Goal: Task Accomplishment & Management: Complete application form

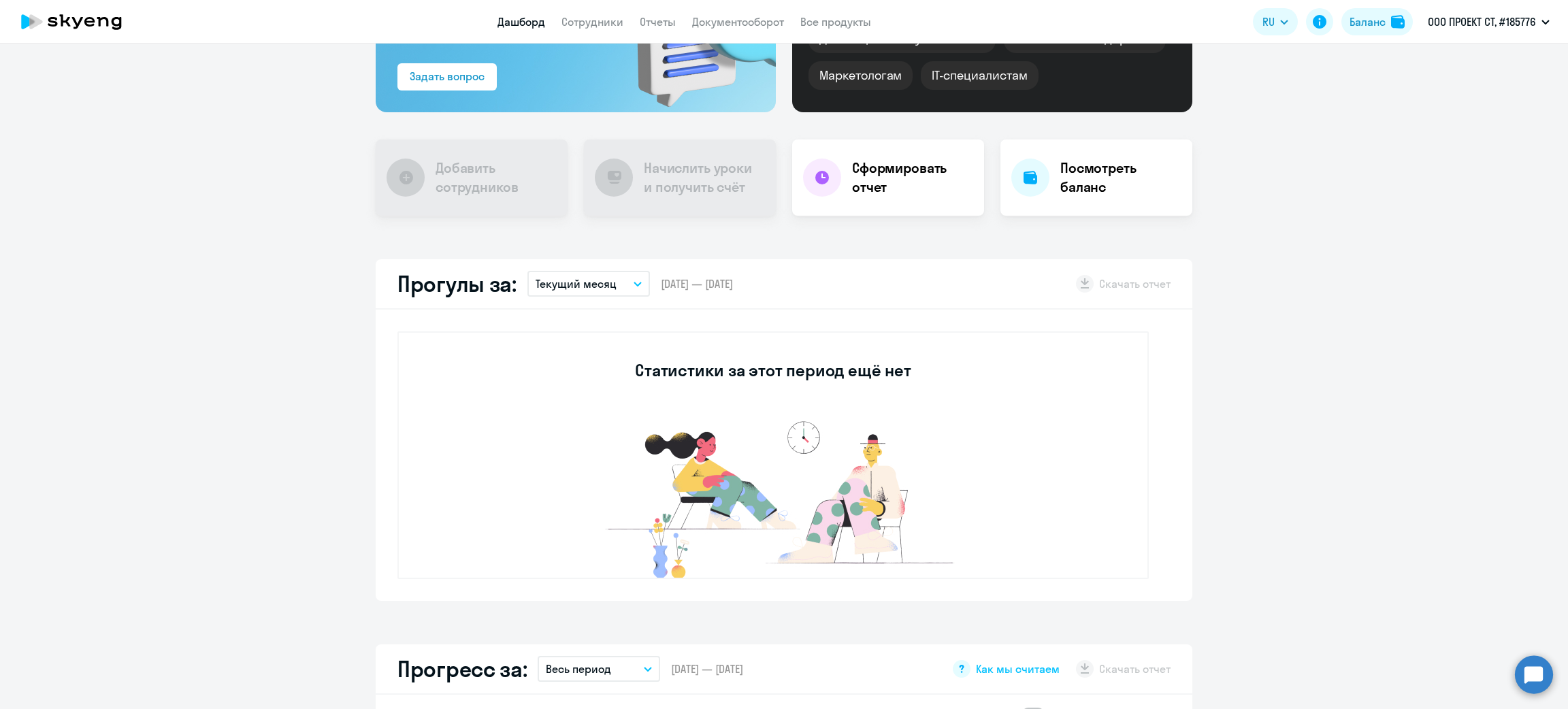
scroll to position [306, 0]
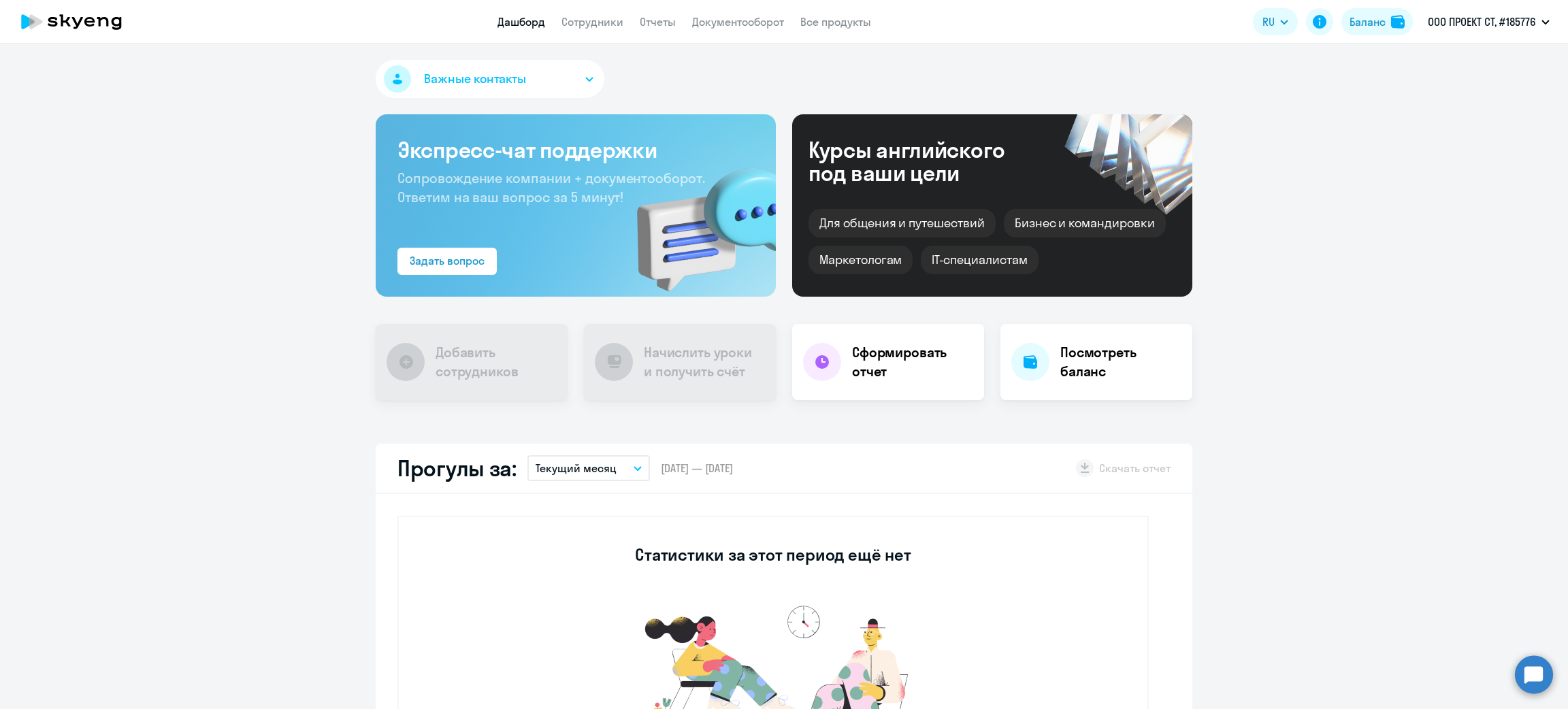
scroll to position [509, 0]
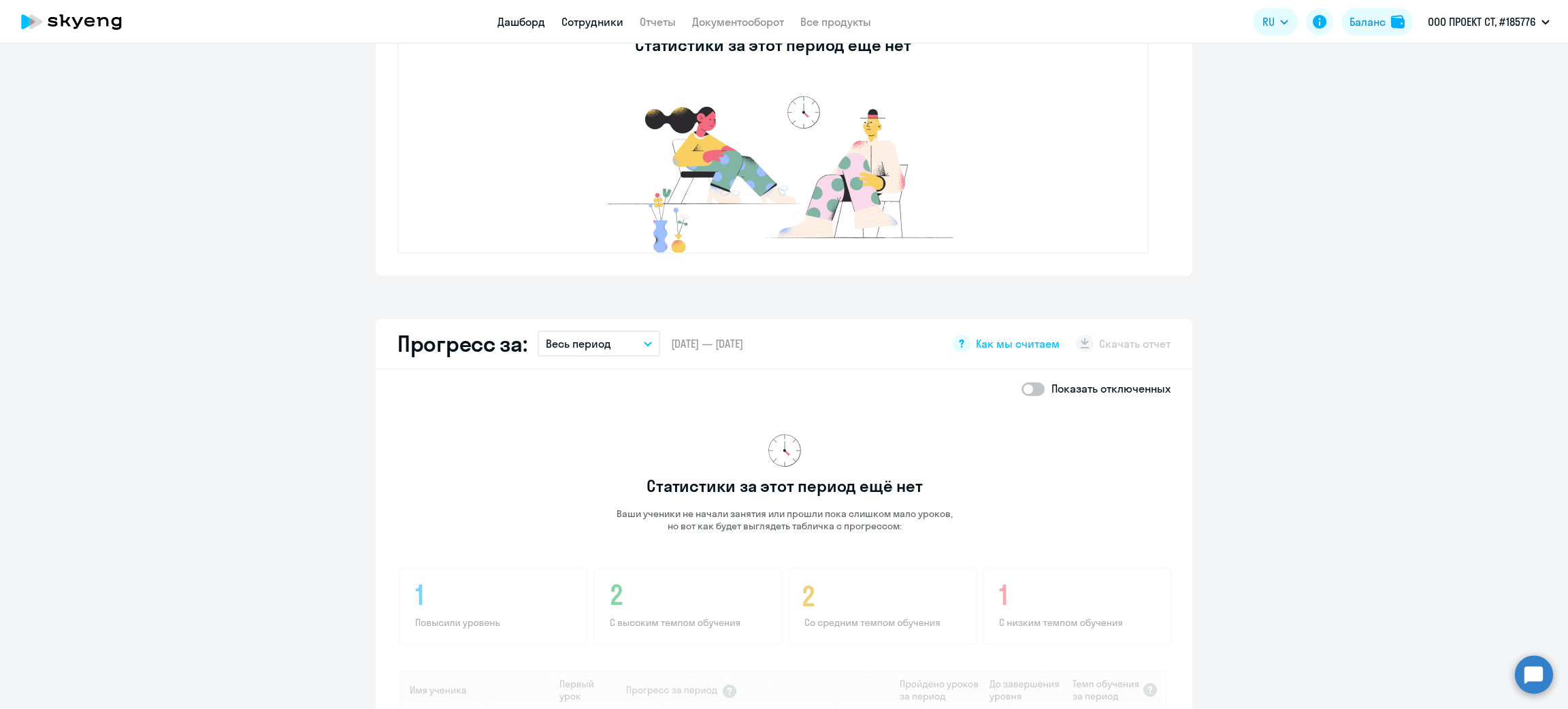
click at [579, 19] on link "Сотрудники" at bounding box center [592, 21] width 62 height 14
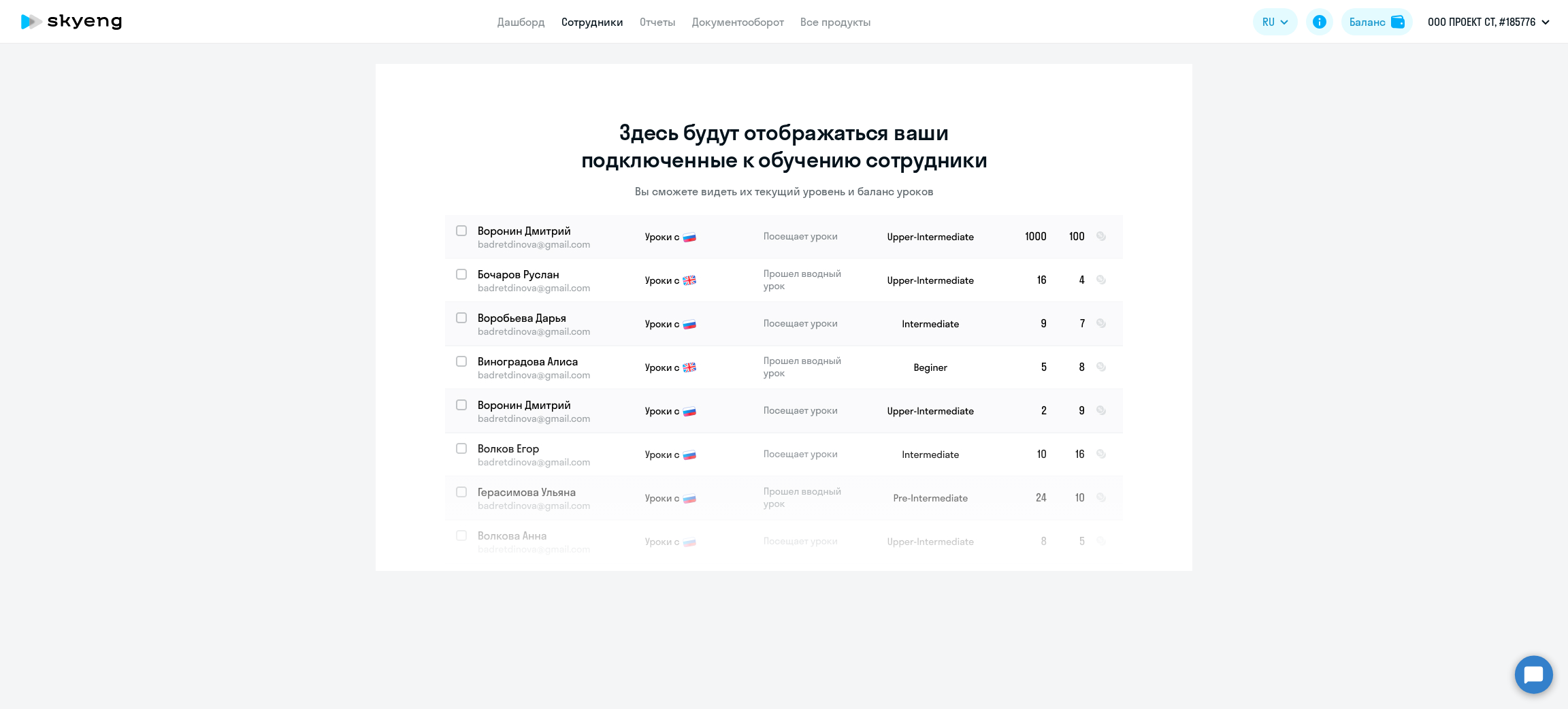
click at [521, 32] on app-header "Дашборд Сотрудники Отчеты Документооборот Все продукты Дашборд Сотрудники Отчет…" at bounding box center [784, 21] width 1568 height 43
click at [524, 27] on link "Дашборд" at bounding box center [521, 21] width 47 height 14
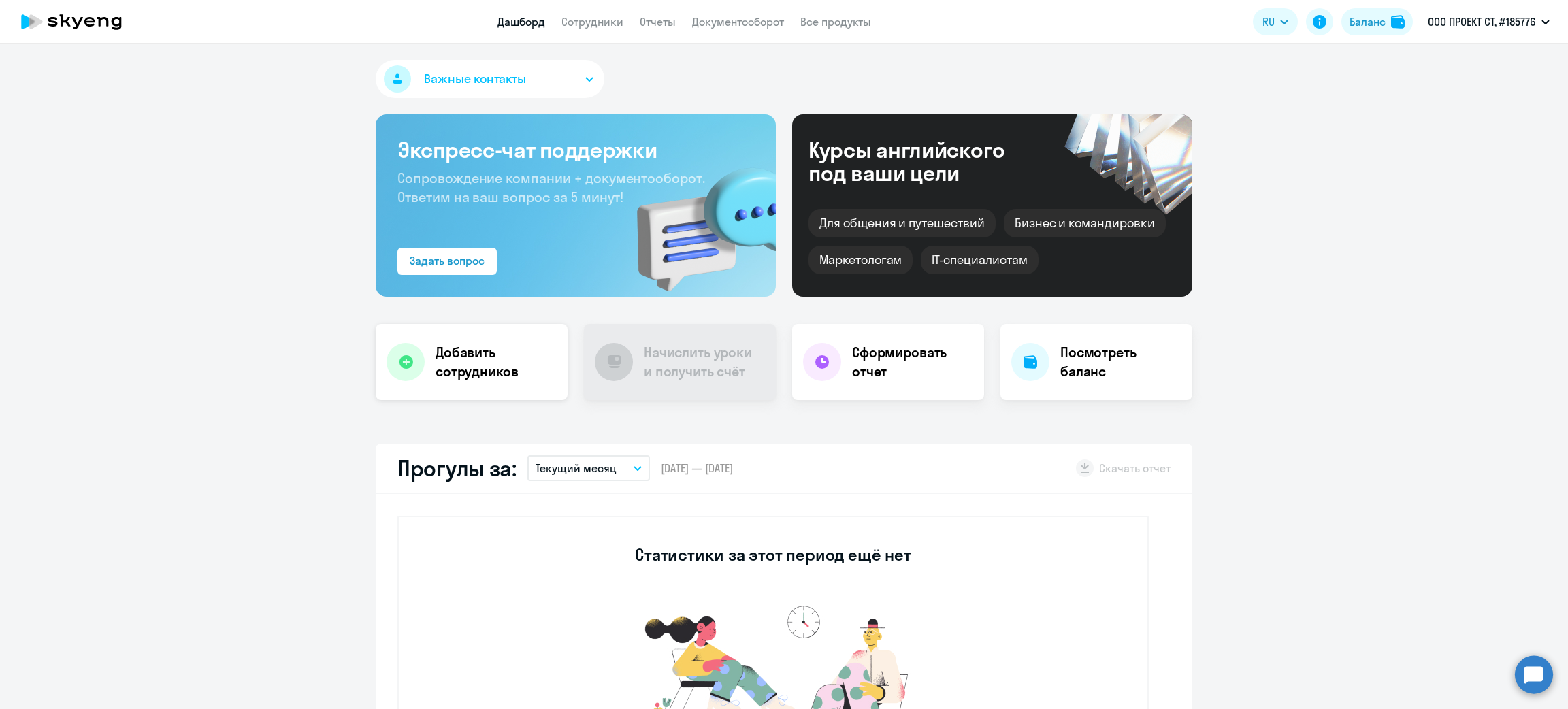
click at [452, 354] on h4 "Добавить сотрудников" at bounding box center [496, 362] width 121 height 38
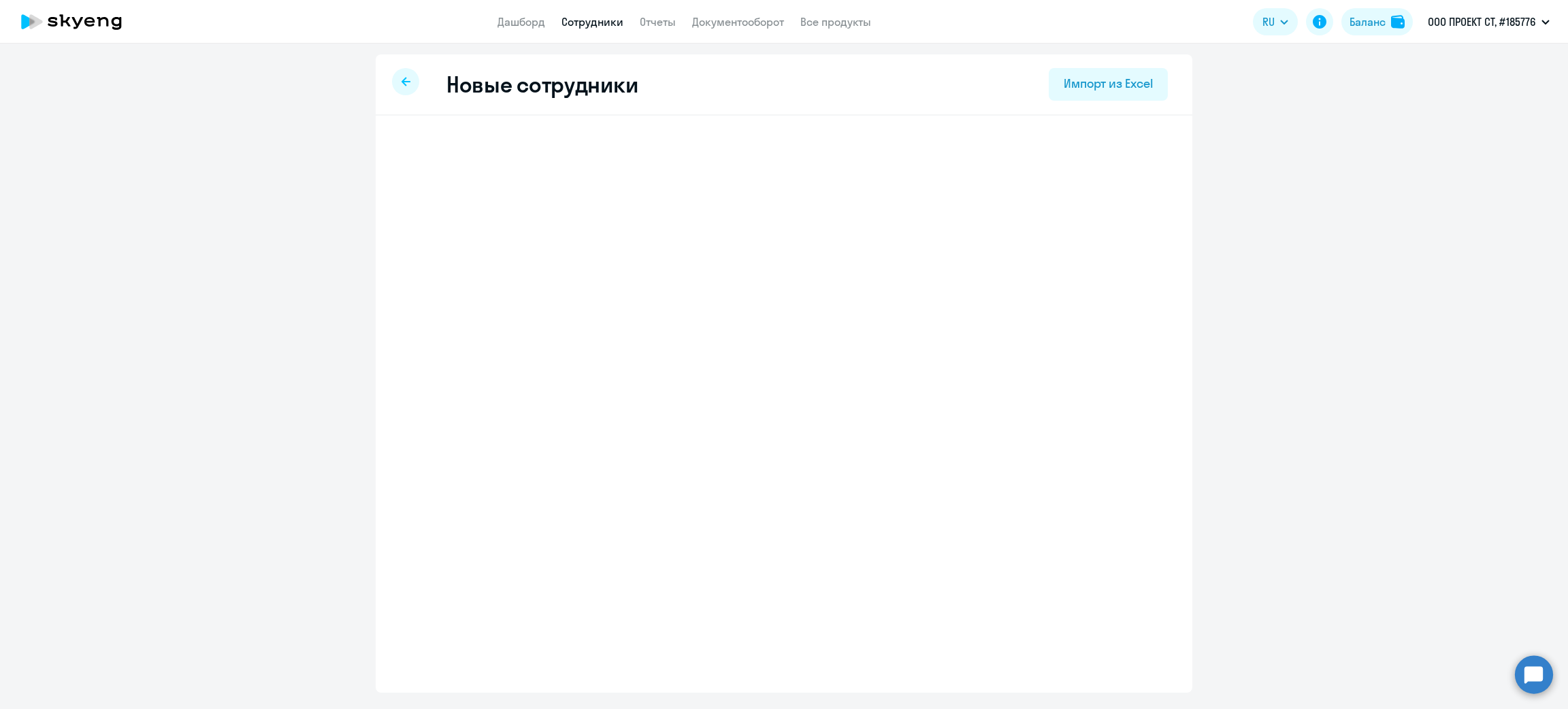
select select "english_adult_f2g_base"
select select "3"
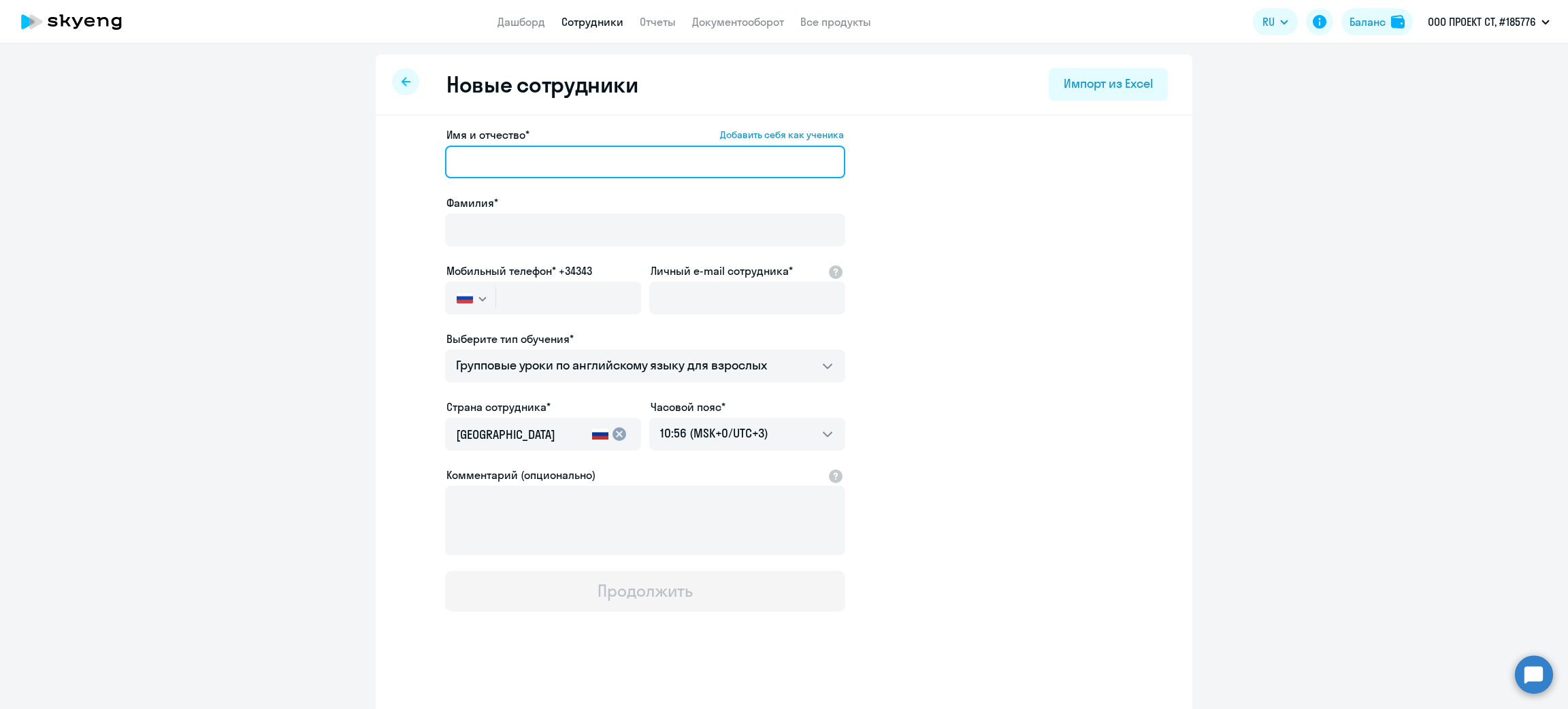
click at [536, 159] on input "Имя и отчество* Добавить себя как ученика" at bounding box center [645, 162] width 400 height 33
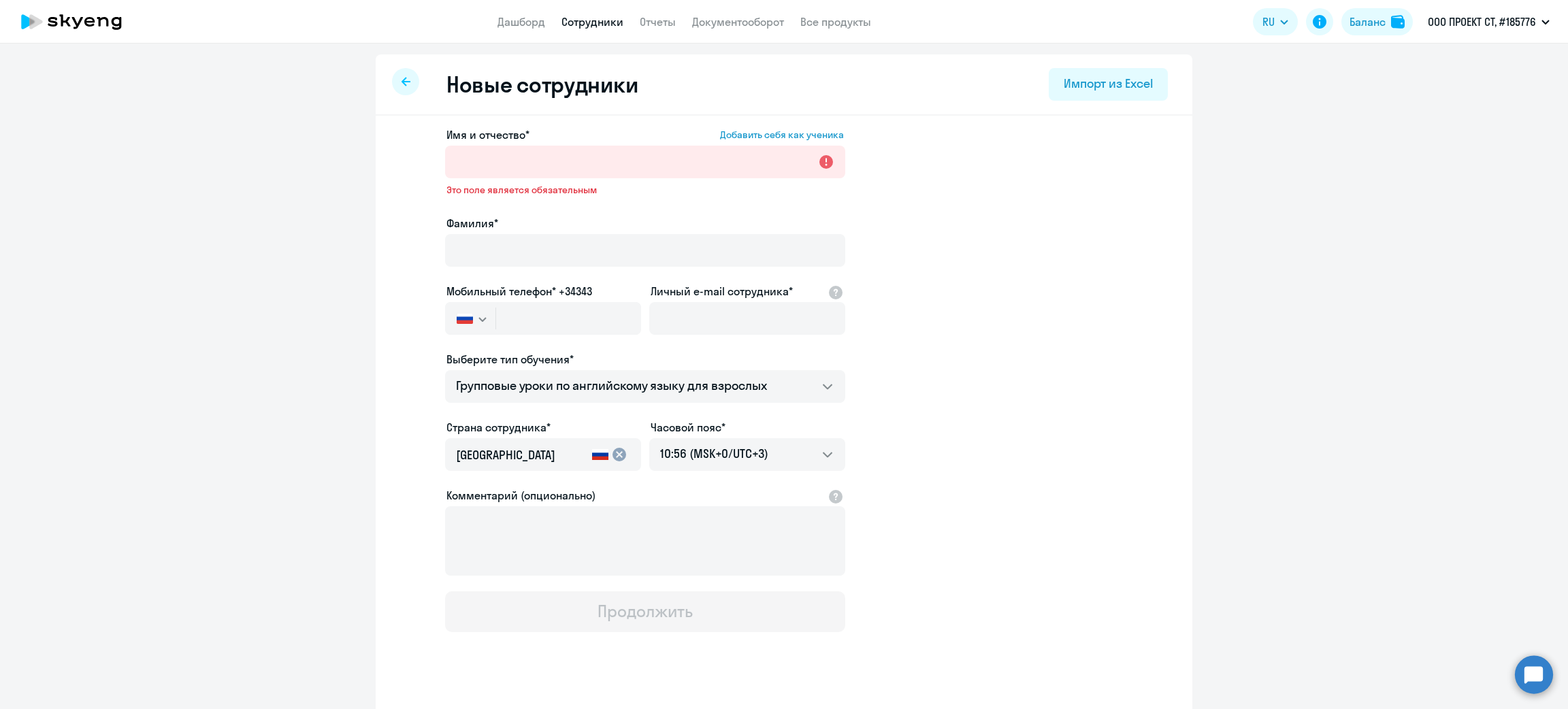
click at [593, 19] on link "Сотрудники" at bounding box center [592, 21] width 62 height 14
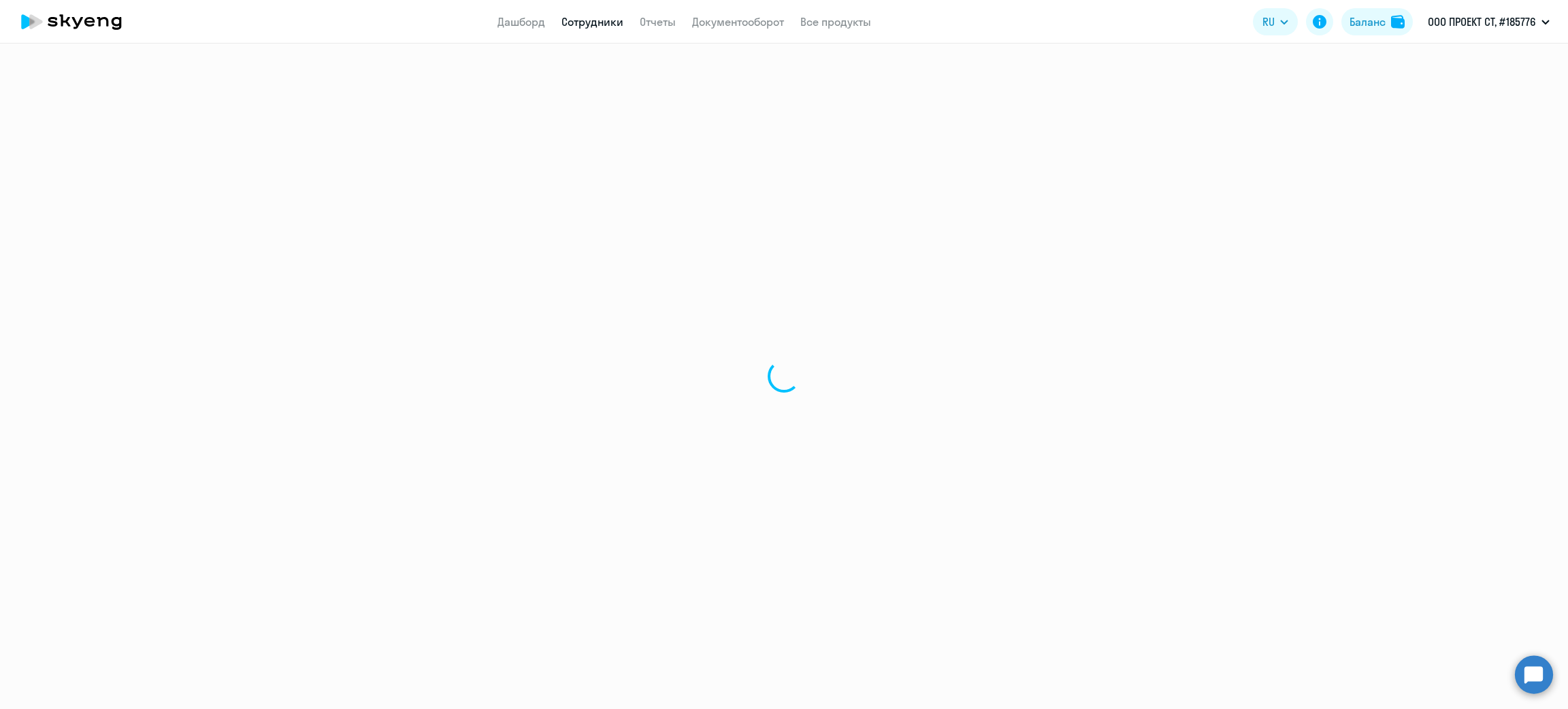
select select "30"
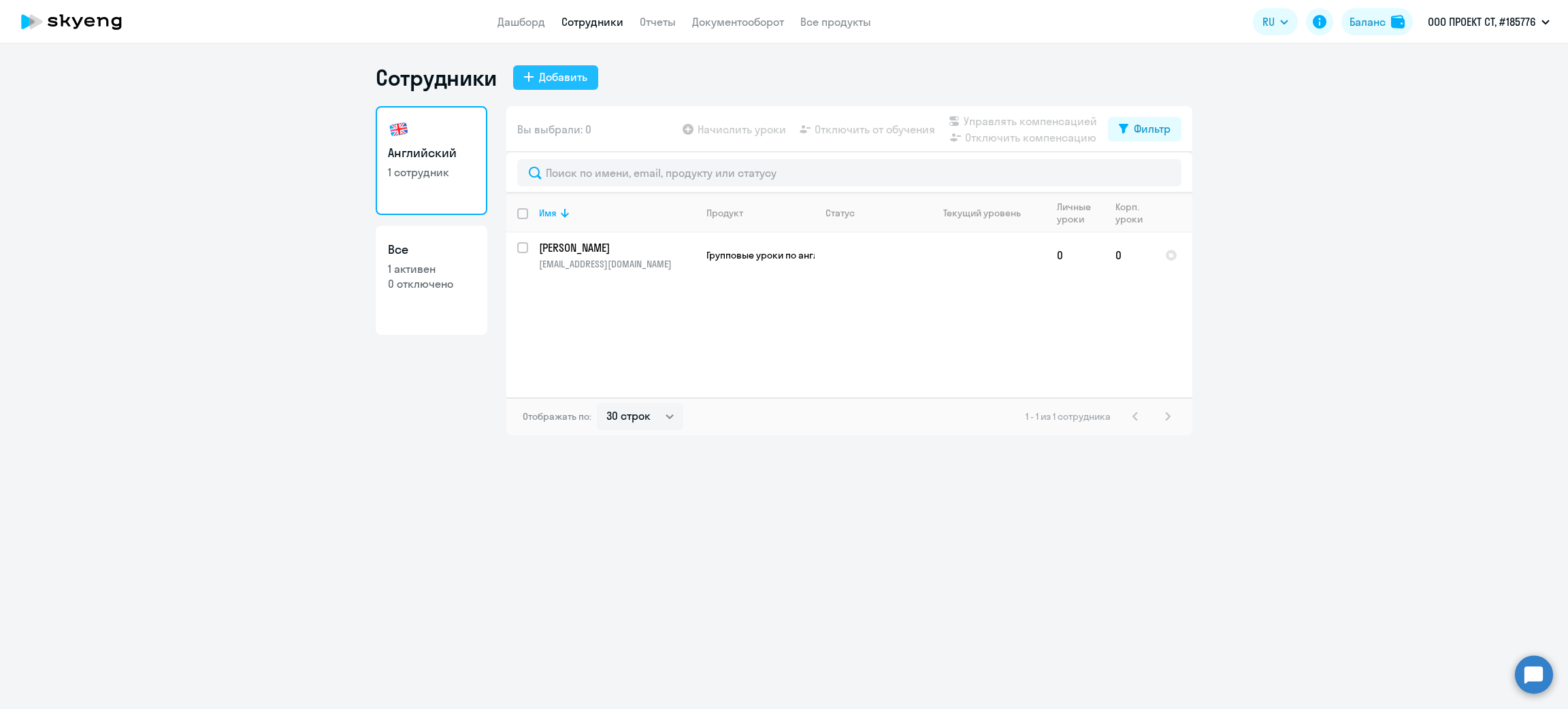
click at [535, 79] on button "Добавить" at bounding box center [556, 77] width 85 height 24
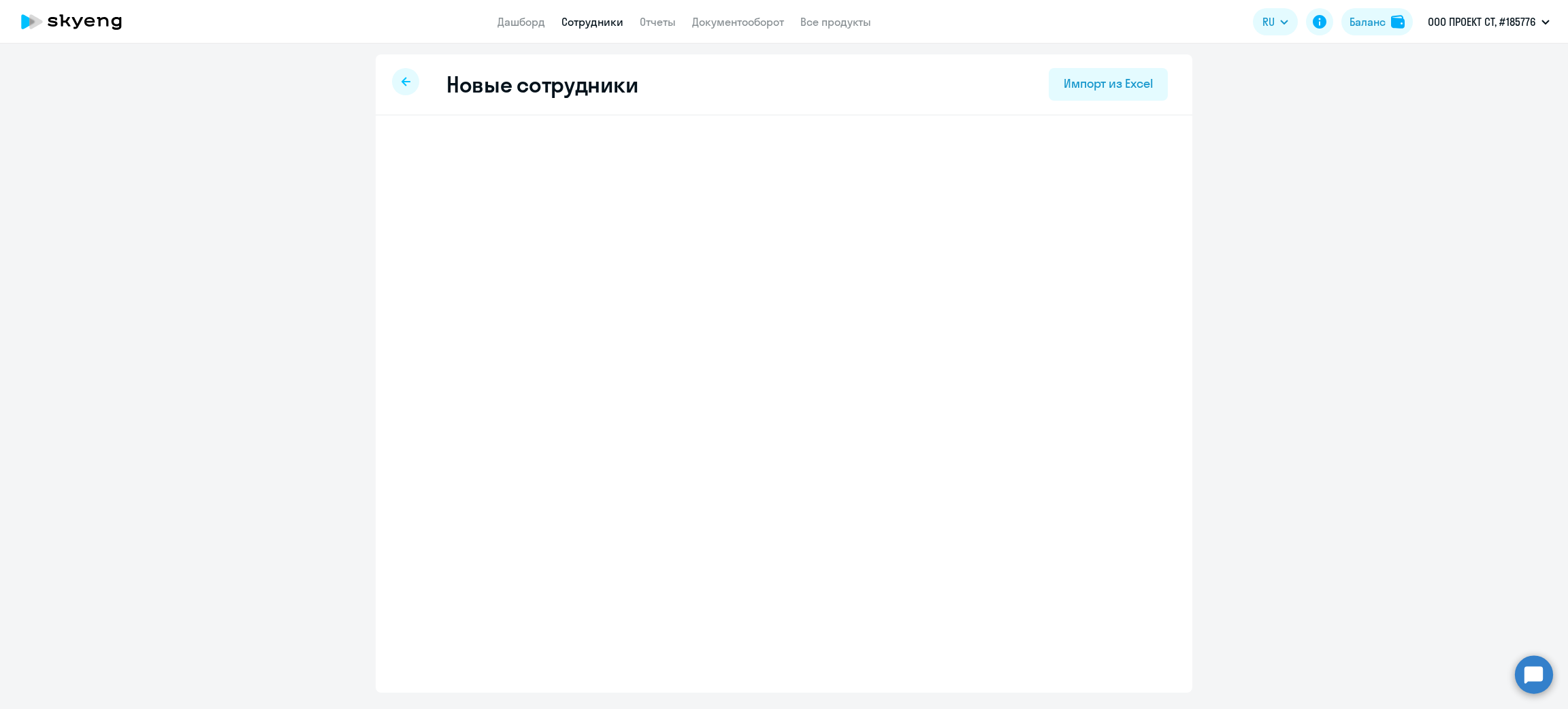
select select "english_adult_f2g_base"
select select "3"
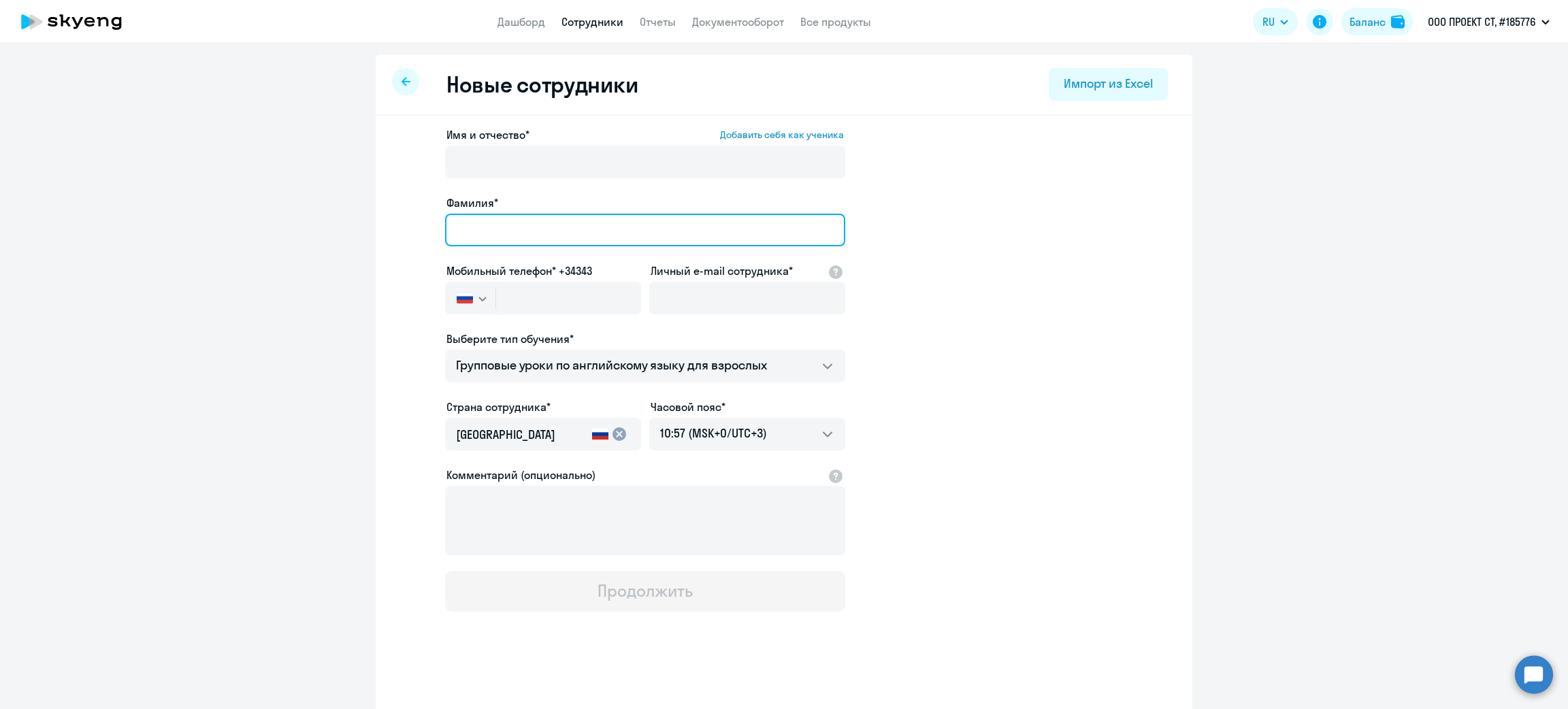
click at [522, 230] on input "Фамилия*" at bounding box center [645, 230] width 400 height 33
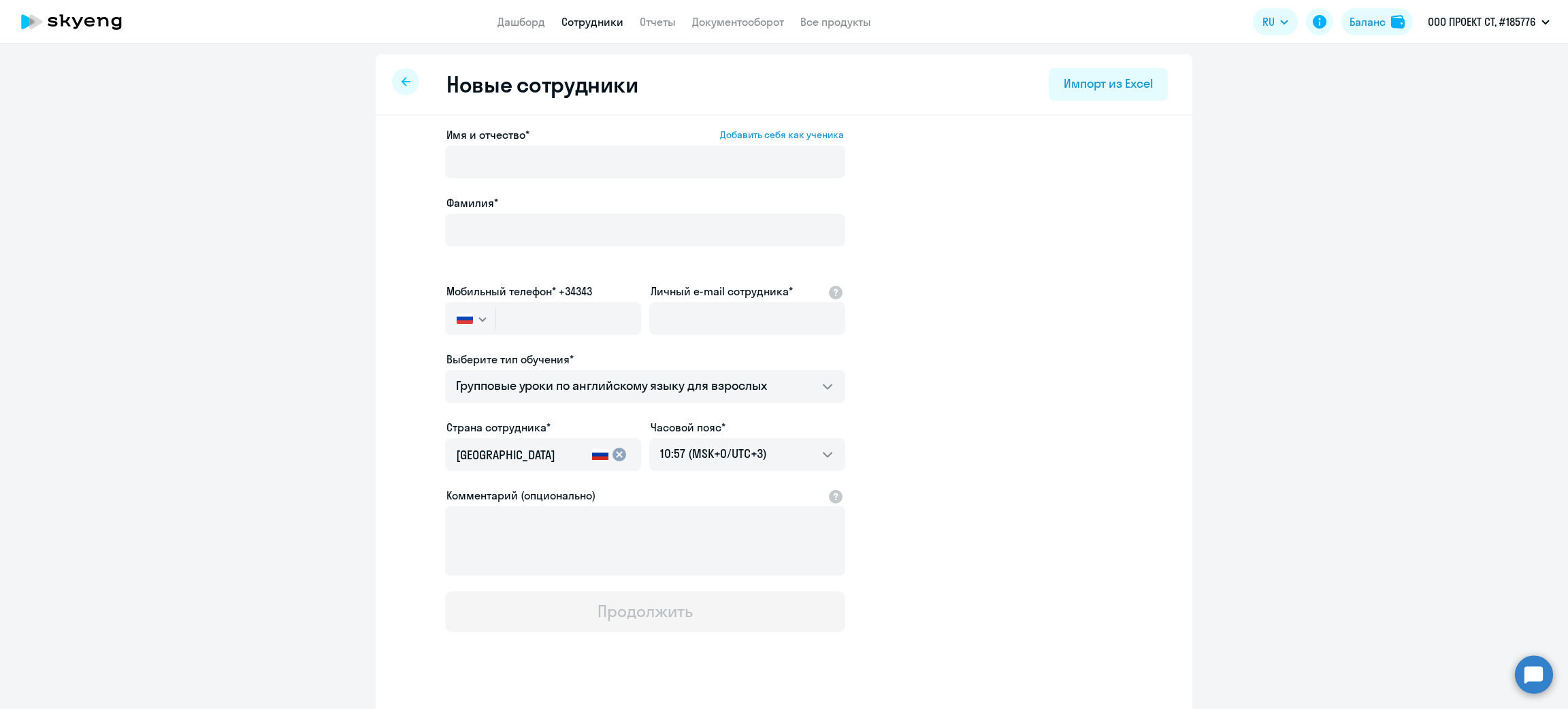
click at [742, 283] on label "Личный e-mail сотрудника*" at bounding box center [721, 291] width 142 height 16
click at [742, 302] on input "Личный e-mail сотрудника*" at bounding box center [747, 319] width 196 height 33
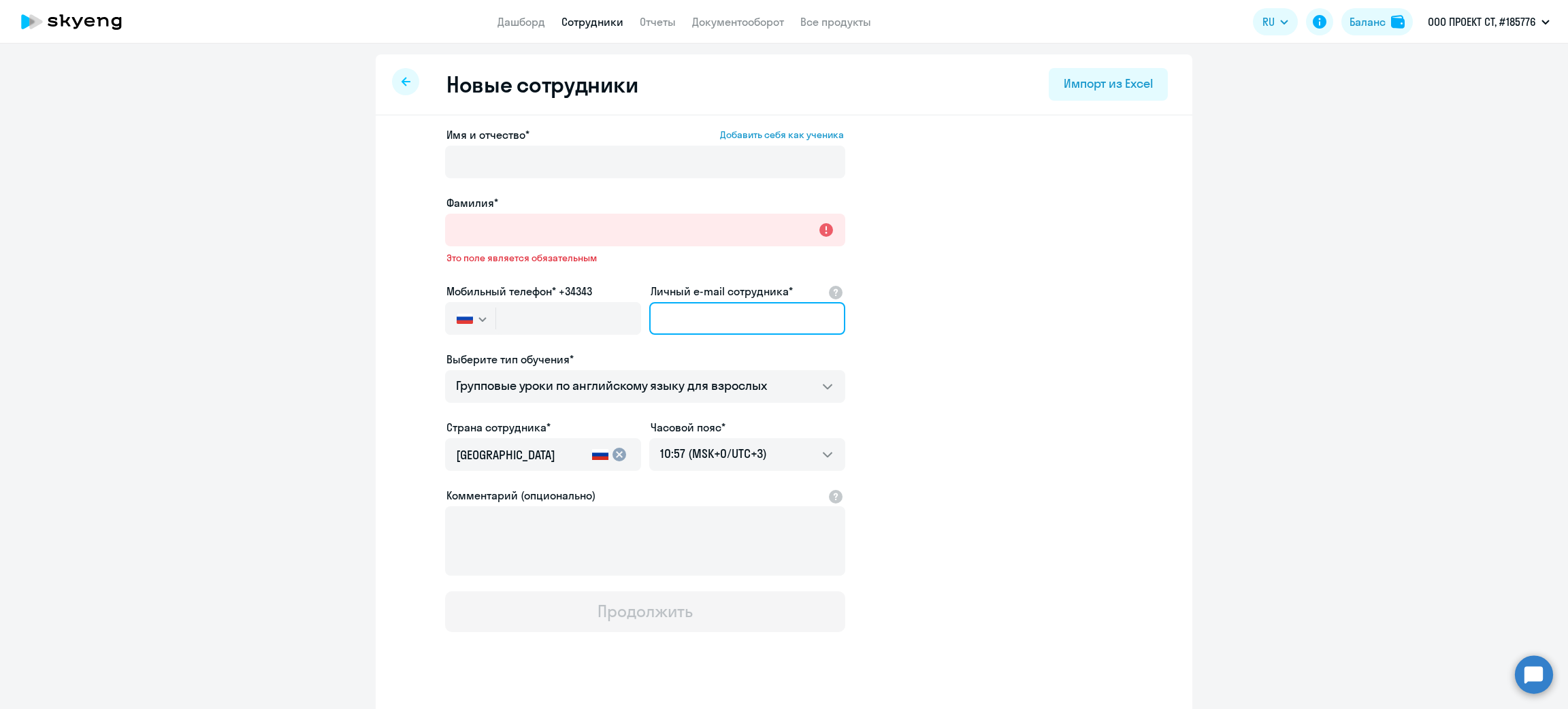
paste input "gorbas2009@mail.ru"
type input "gorbas2009@mail.ru"
click at [528, 329] on input "text" at bounding box center [569, 319] width 145 height 33
paste input "+7 977 367-44-98"
type input "+7 977 367-44-98"
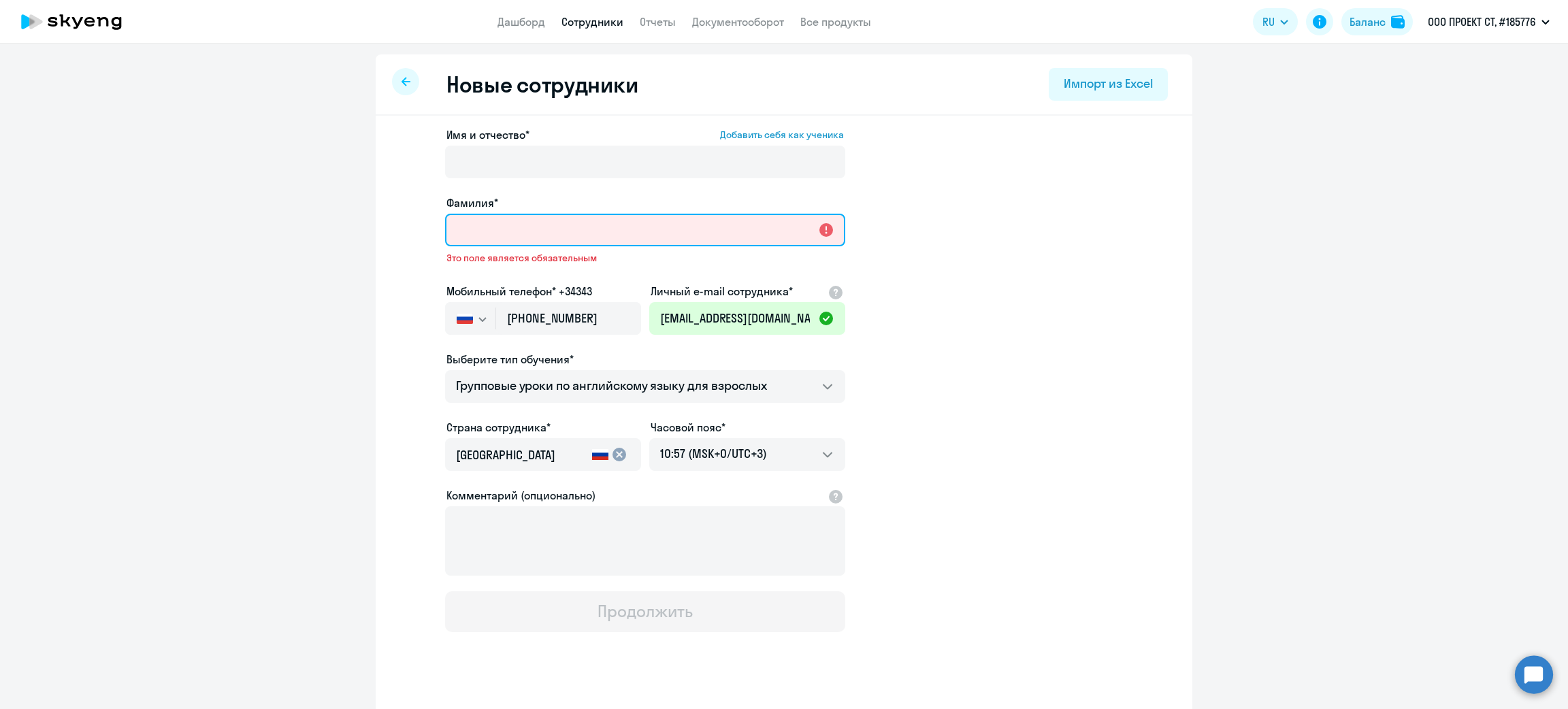
click at [572, 238] on input "Фамилия*" at bounding box center [645, 230] width 400 height 33
paste input "Артем Александрович"
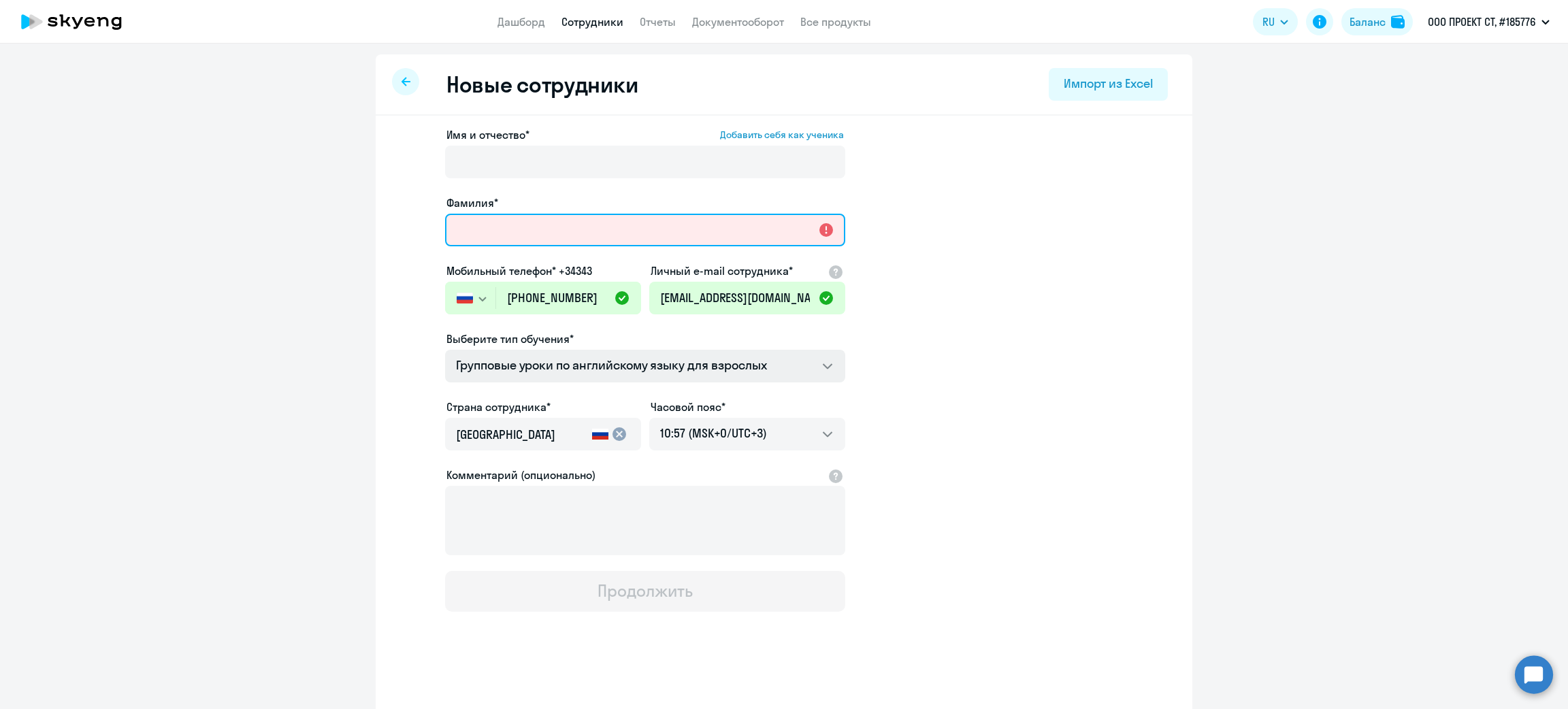
type input "Артем Александрович"
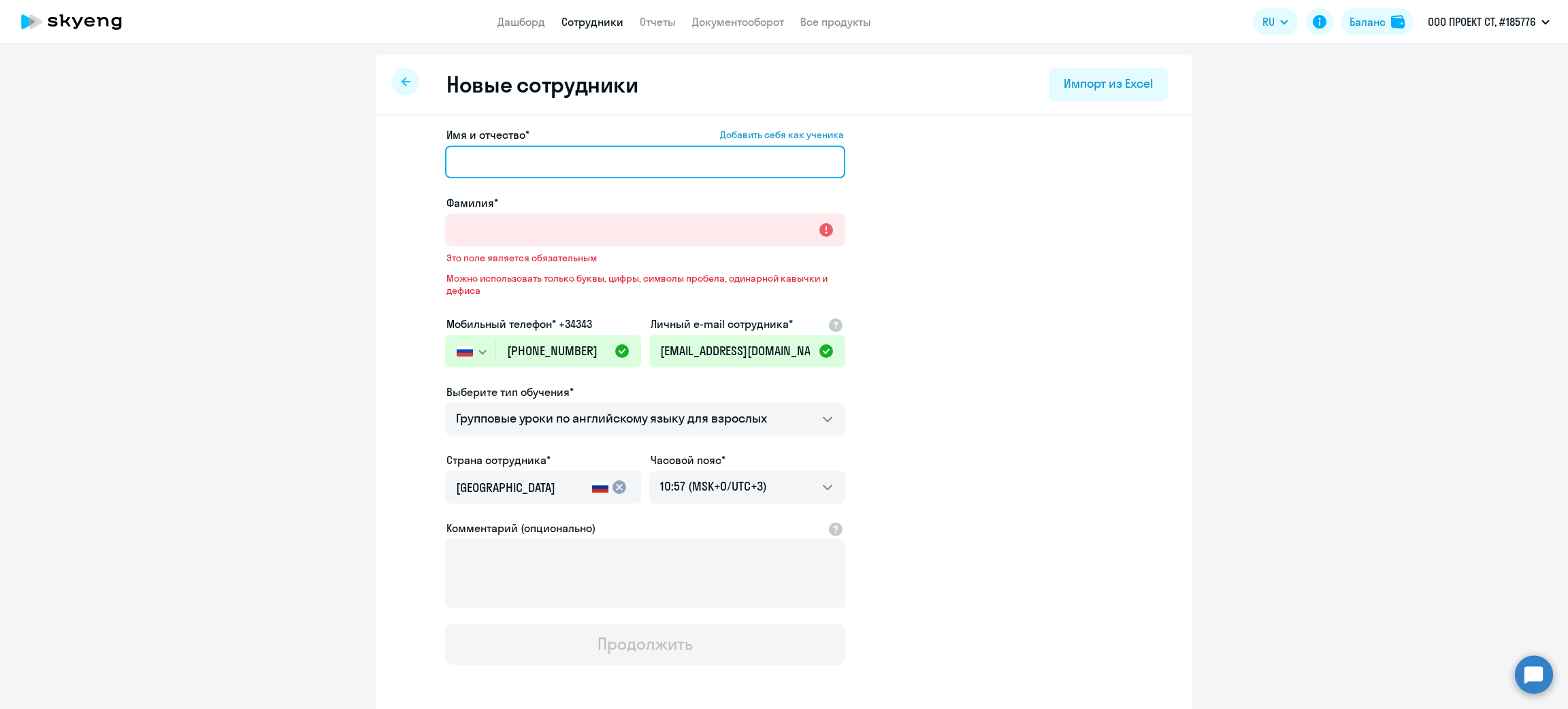
click at [516, 155] on input "Имя и отчество* Добавить себя как ученика" at bounding box center [645, 162] width 400 height 33
paste input "Артем Александрович"
type input "Артем Александрович"
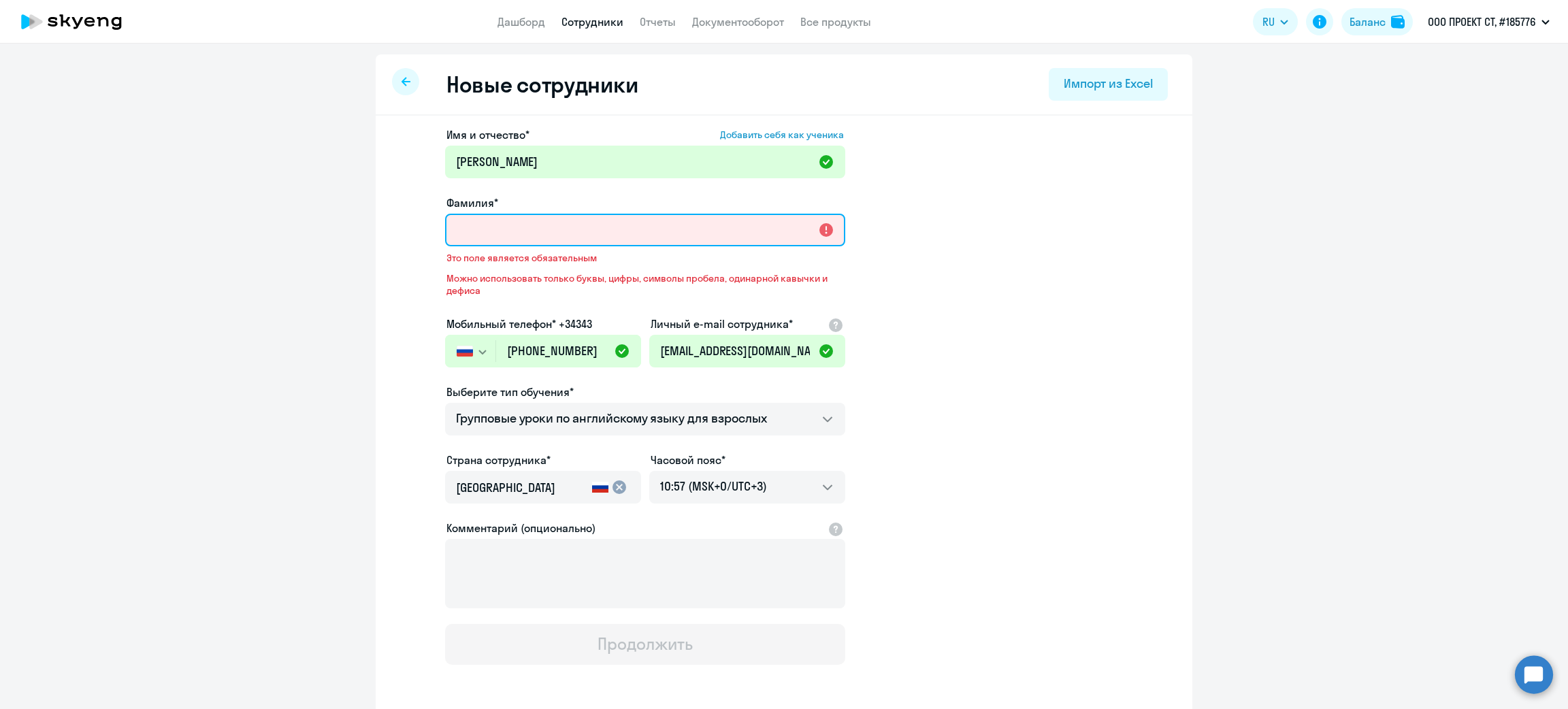
drag, startPoint x: 554, startPoint y: 232, endPoint x: 562, endPoint y: 244, distance: 14.4
click at [556, 232] on input "Фамилия*" at bounding box center [645, 230] width 400 height 33
paste input "Горбас"
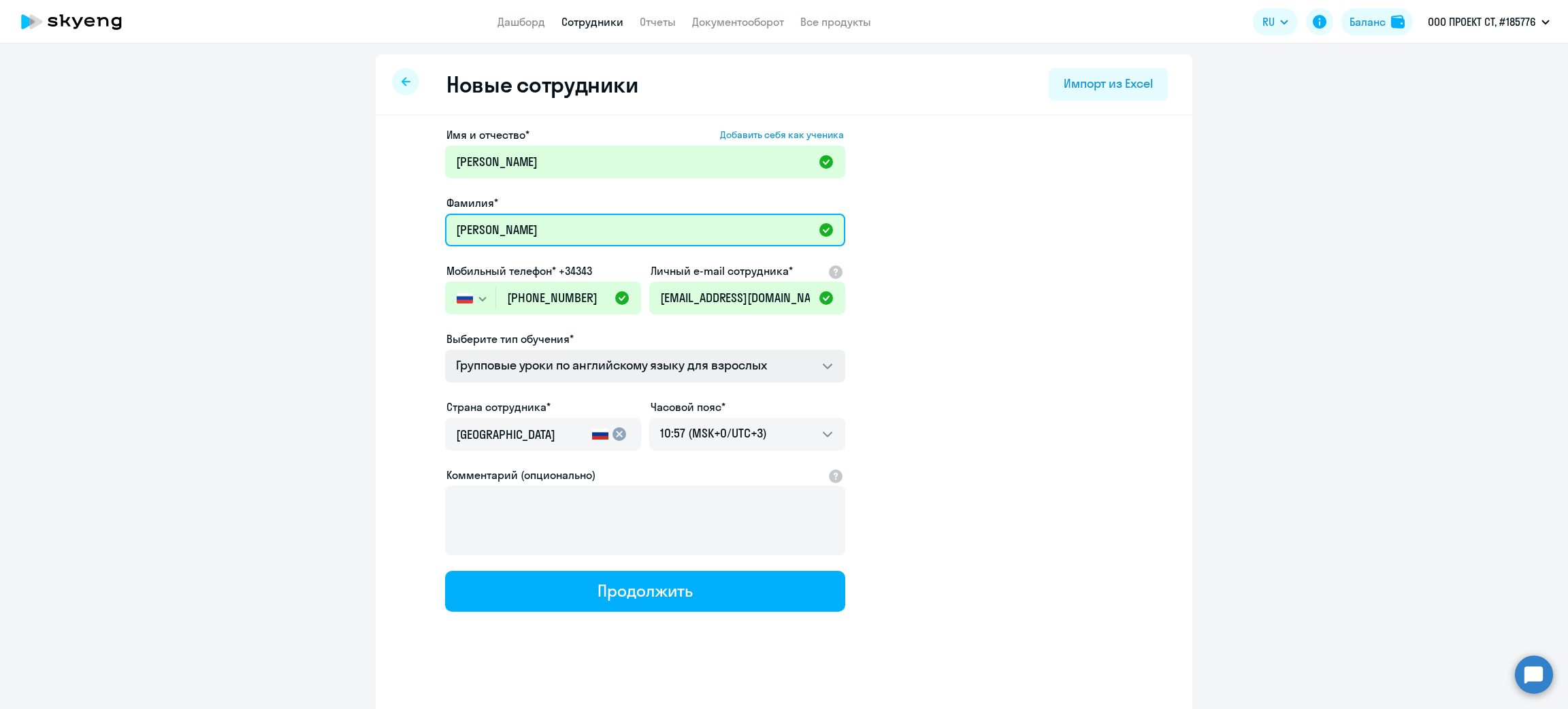
type input "Горбас"
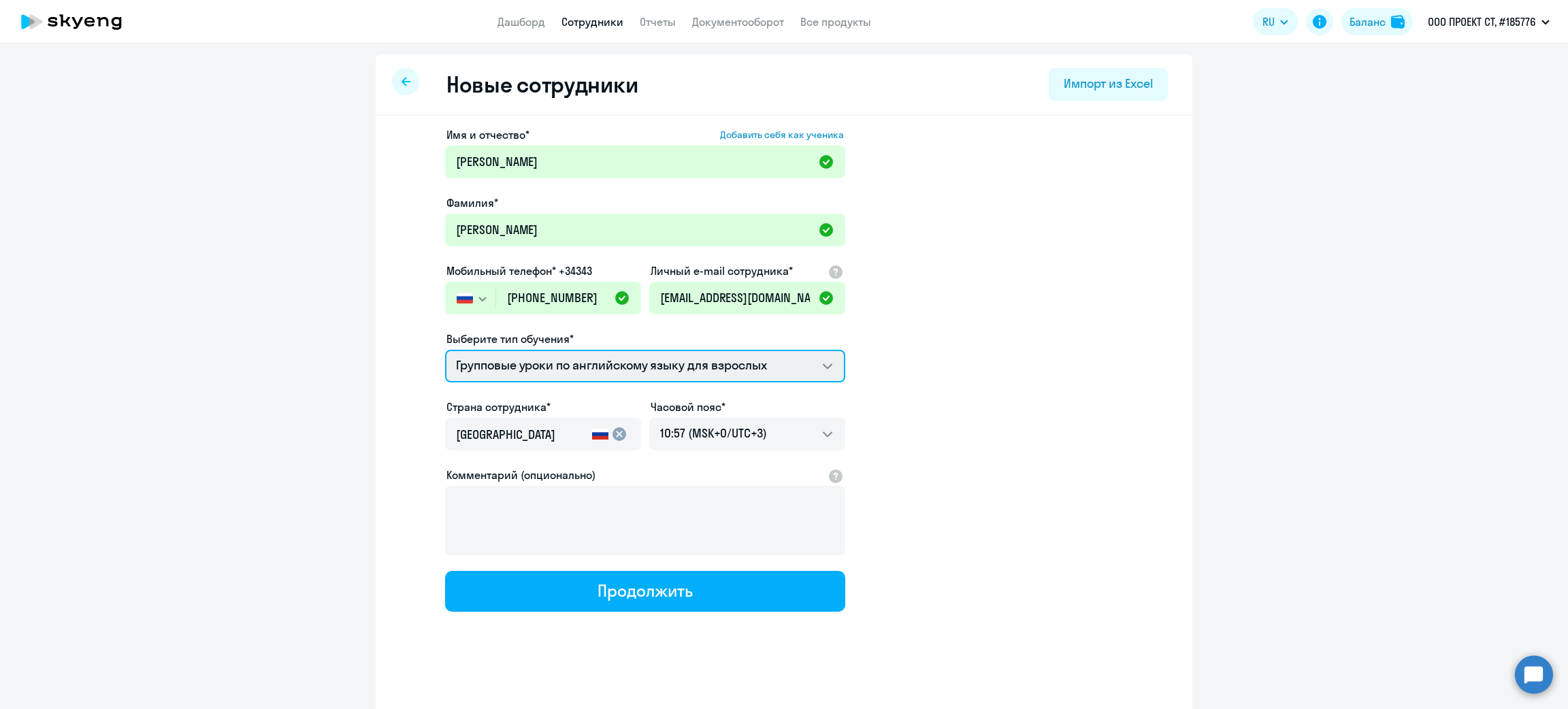
click at [560, 370] on select "Групповые уроки по английскому языку для взрослых" at bounding box center [645, 366] width 400 height 33
click at [560, 369] on select "Групповые уроки по английскому языку для взрослых" at bounding box center [645, 366] width 400 height 33
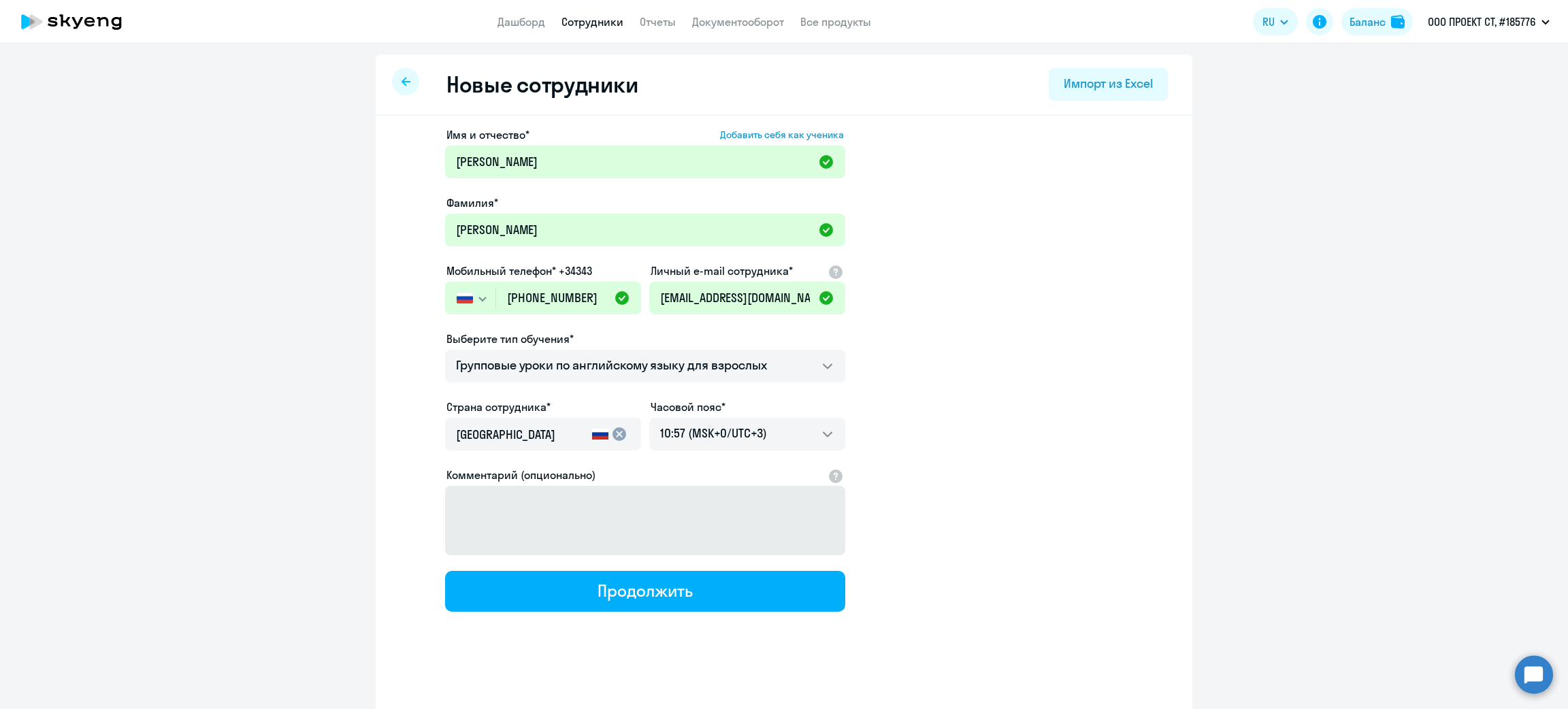
click at [643, 592] on div "Продолжить" at bounding box center [645, 590] width 95 height 22
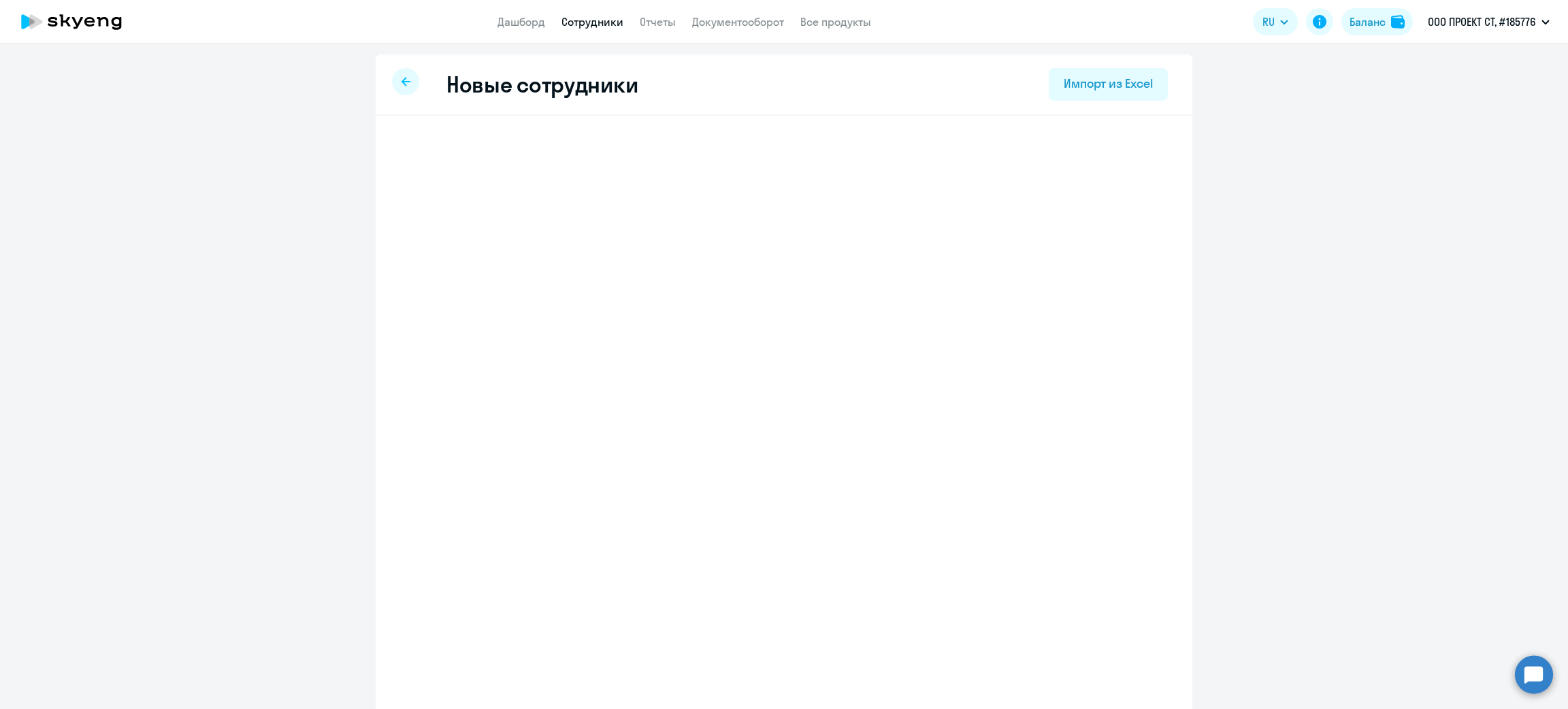
select select "english_adult_f2g_base"
select select "3"
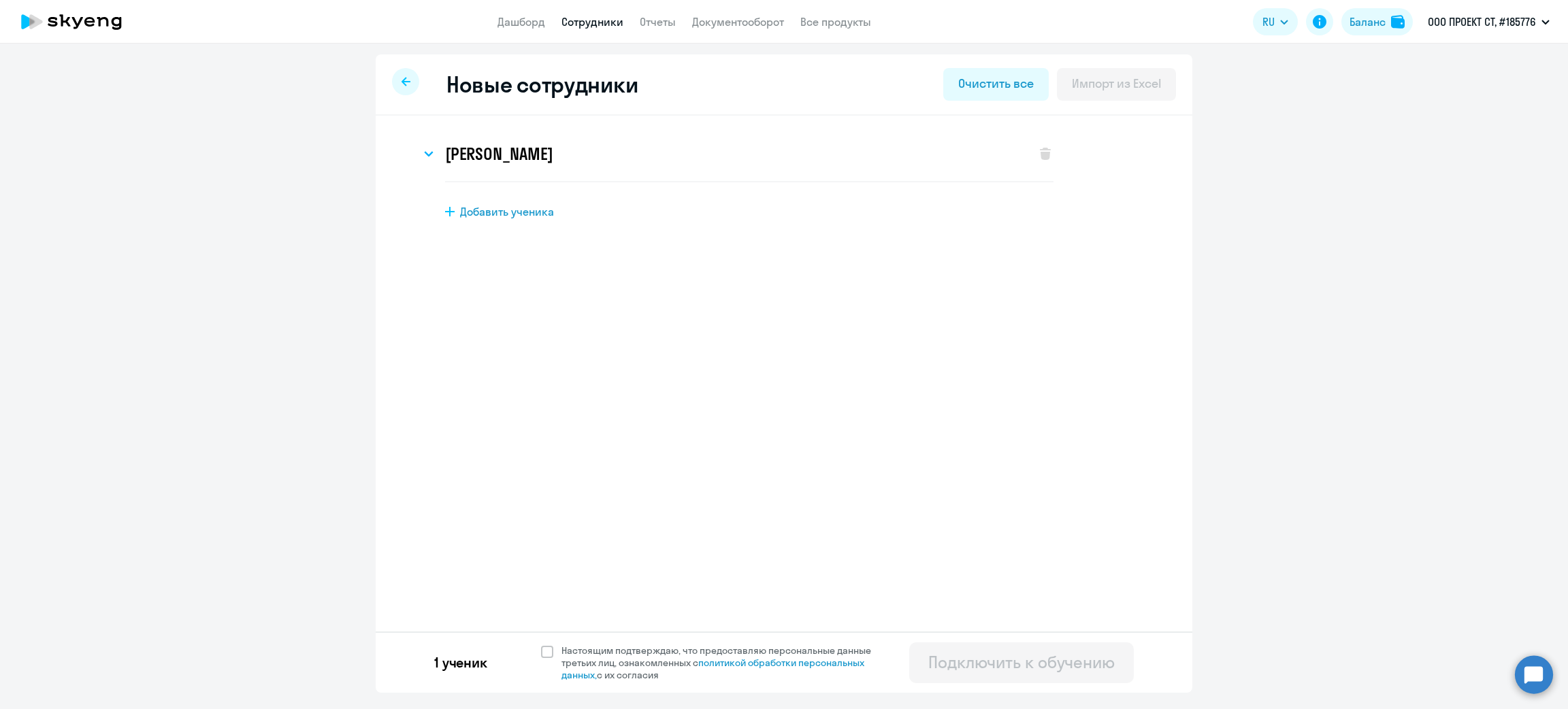
click at [546, 643] on div "1 ученик Настоящим подтверждаю, что предоставляю персональные данные третьих ли…" at bounding box center [784, 662] width 817 height 61
click at [546, 657] on span at bounding box center [547, 651] width 12 height 12
click at [541, 645] on input "Настоящим подтверждаю, что предоставляю персональные данные третьих лиц, ознако…" at bounding box center [540, 644] width 1 height 1
checkbox input "true"
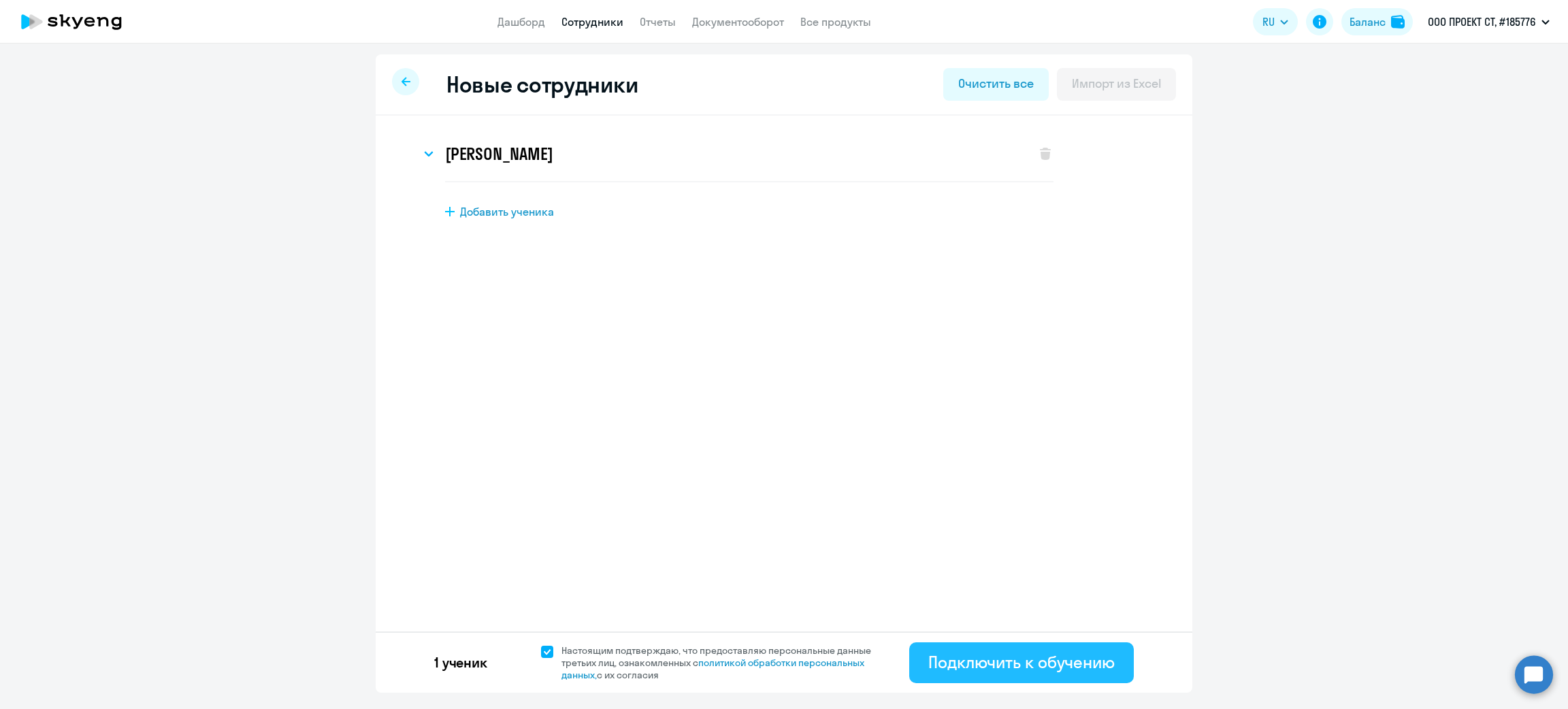
click at [1008, 661] on div "Подключить к обучению" at bounding box center [1021, 662] width 187 height 22
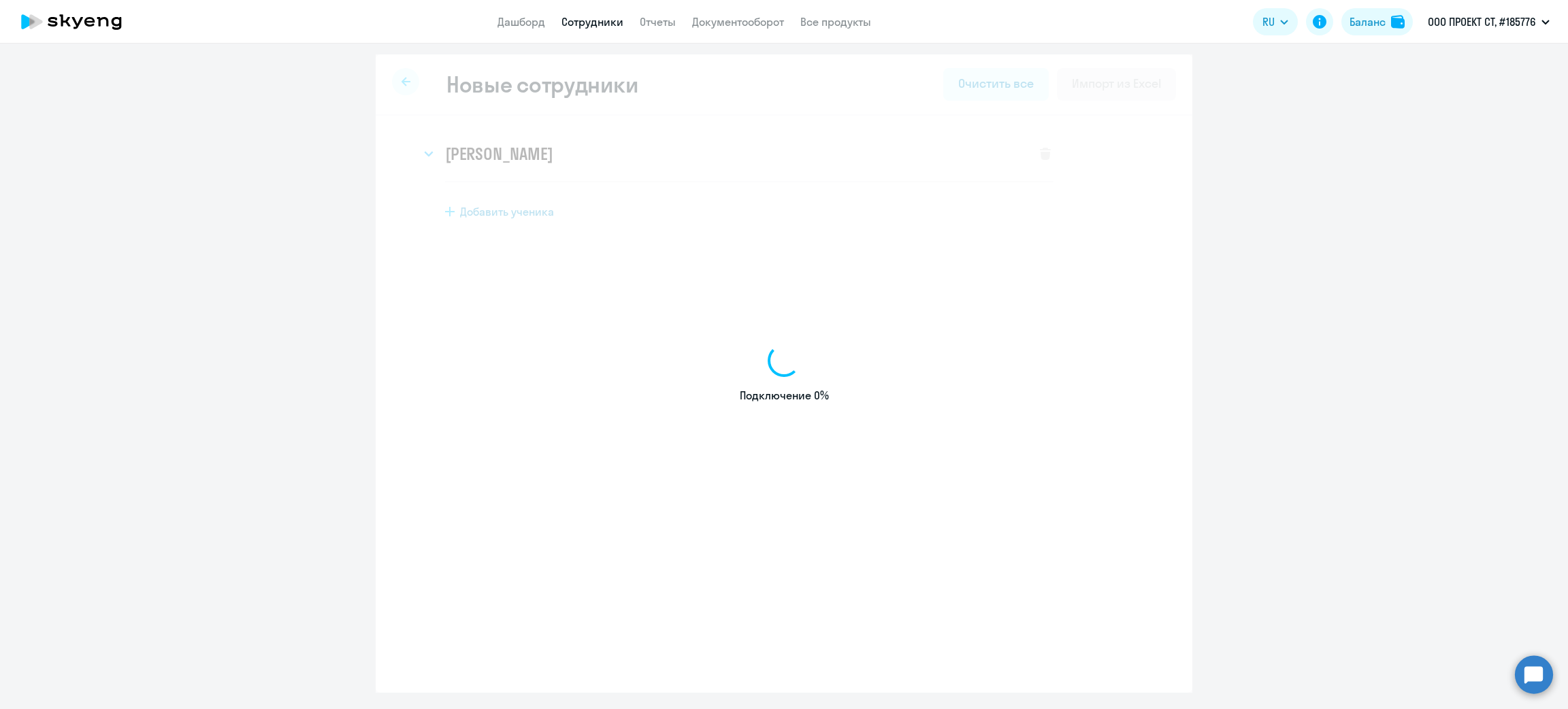
select select "english_adult_f2g_base"
select select "3"
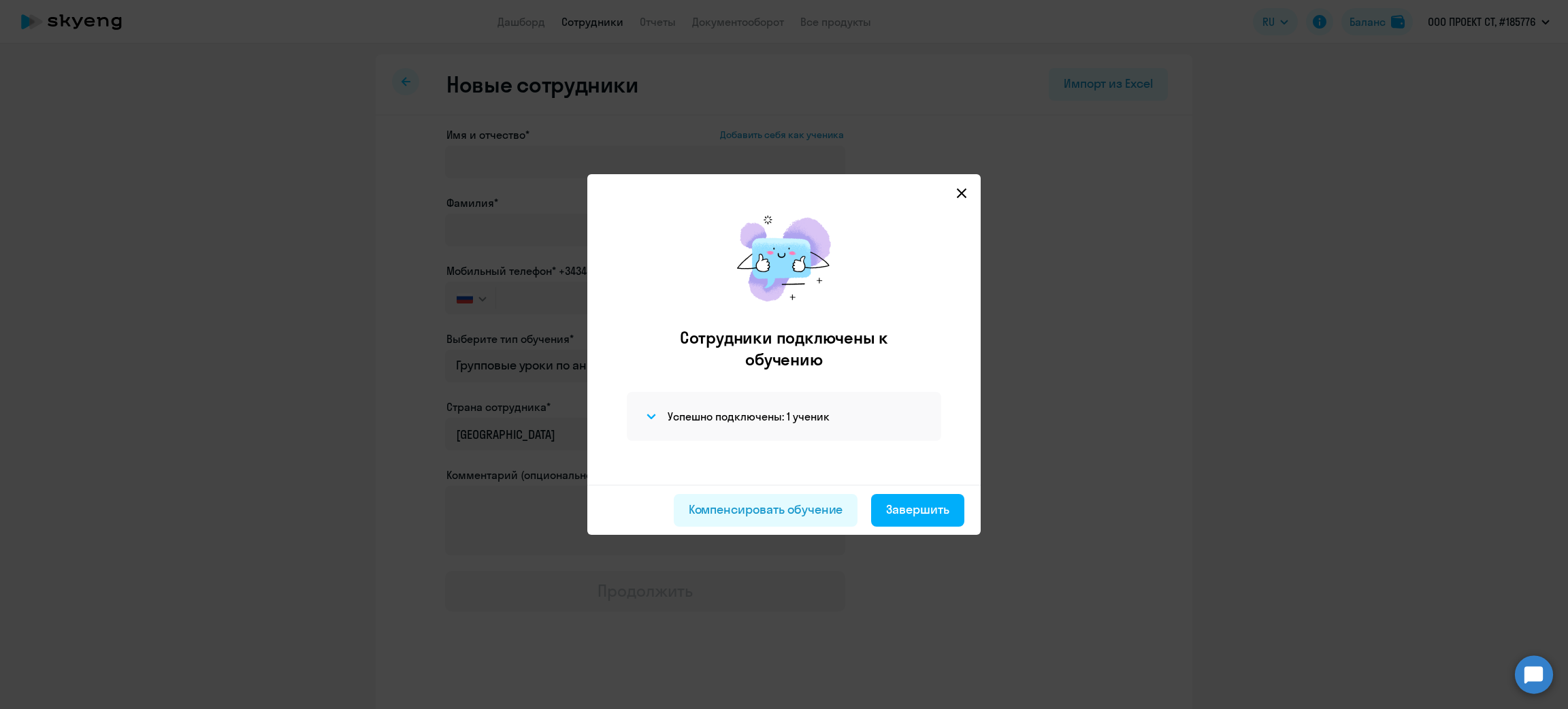
click at [967, 190] on svg-icon at bounding box center [962, 193] width 16 height 16
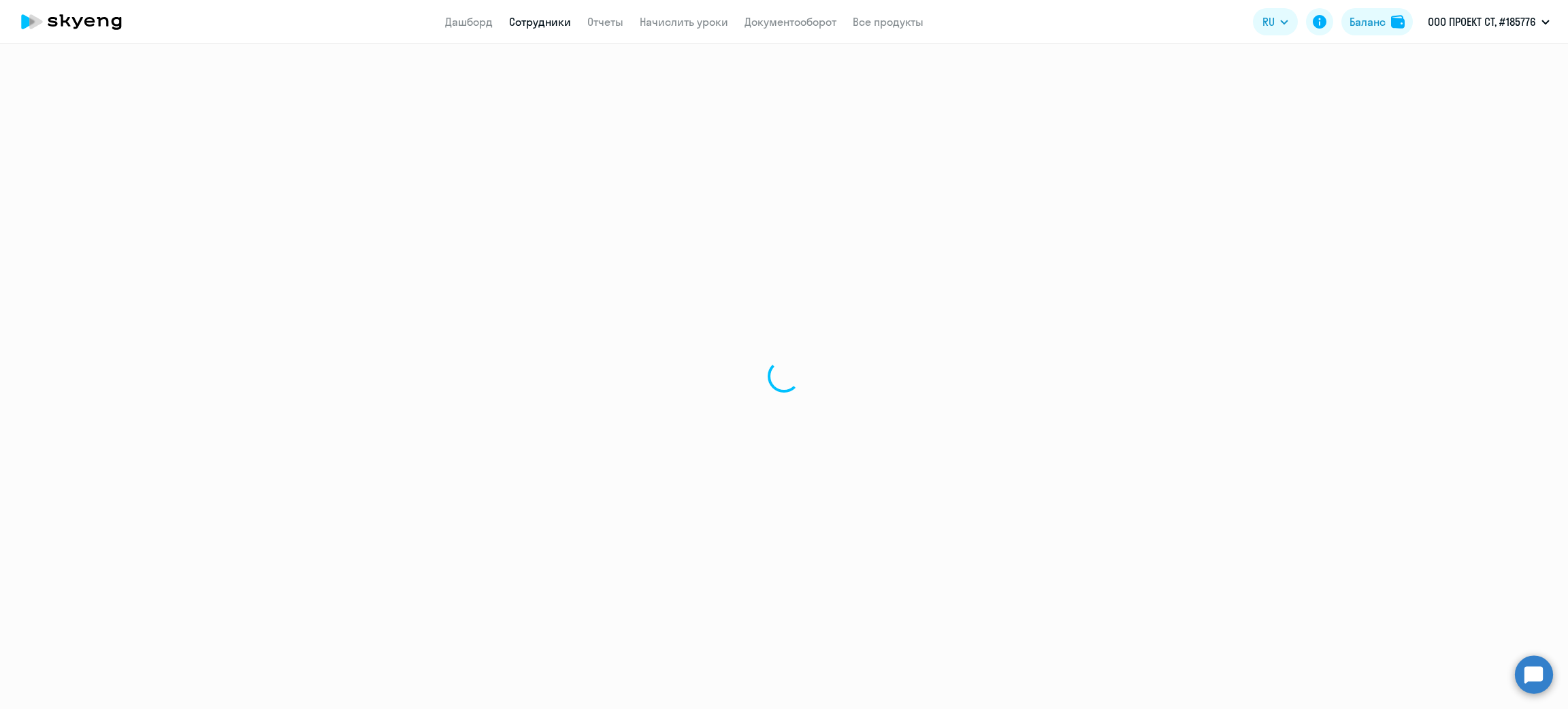
click at [519, 23] on link "Сотрудники" at bounding box center [540, 21] width 62 height 14
click at [446, 27] on link "Дашборд" at bounding box center [469, 21] width 47 height 14
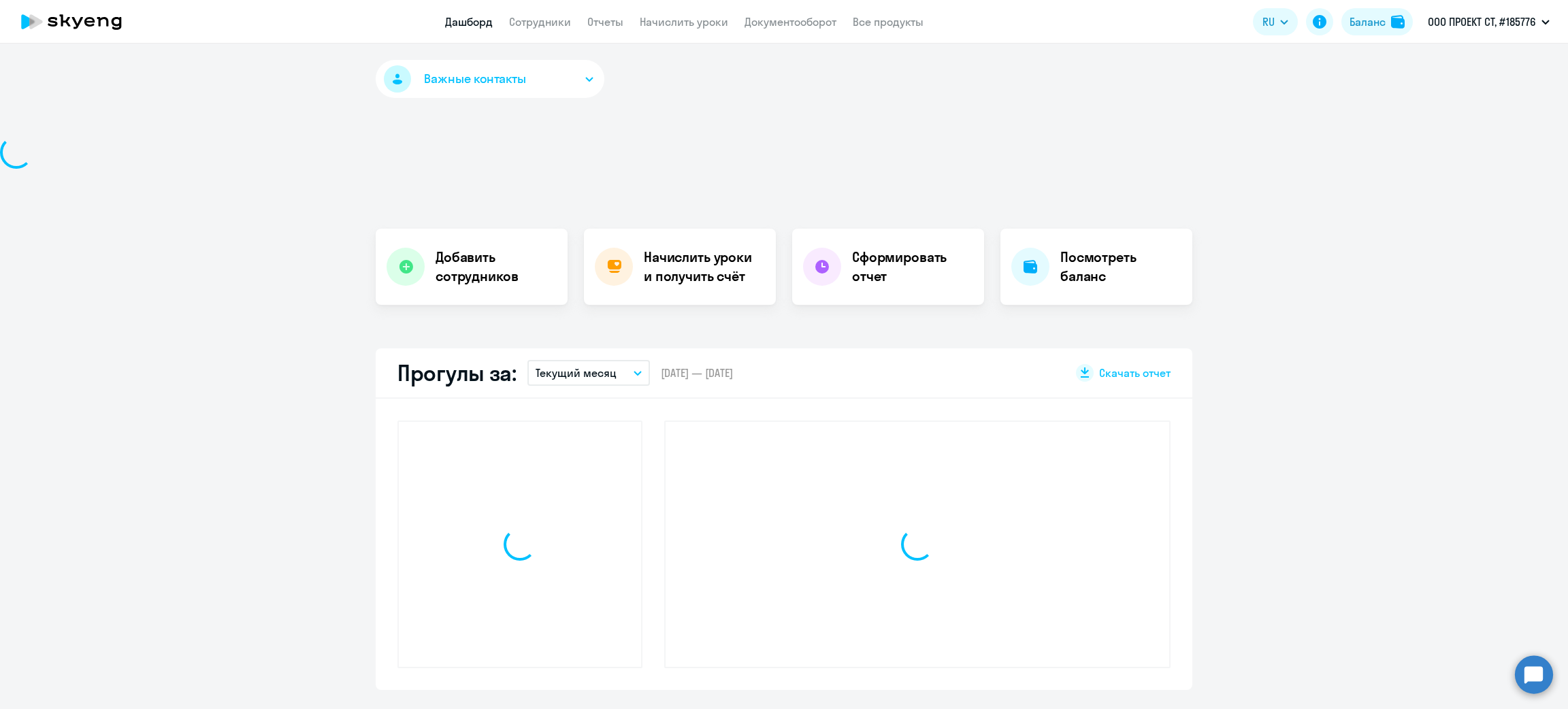
select select "30"
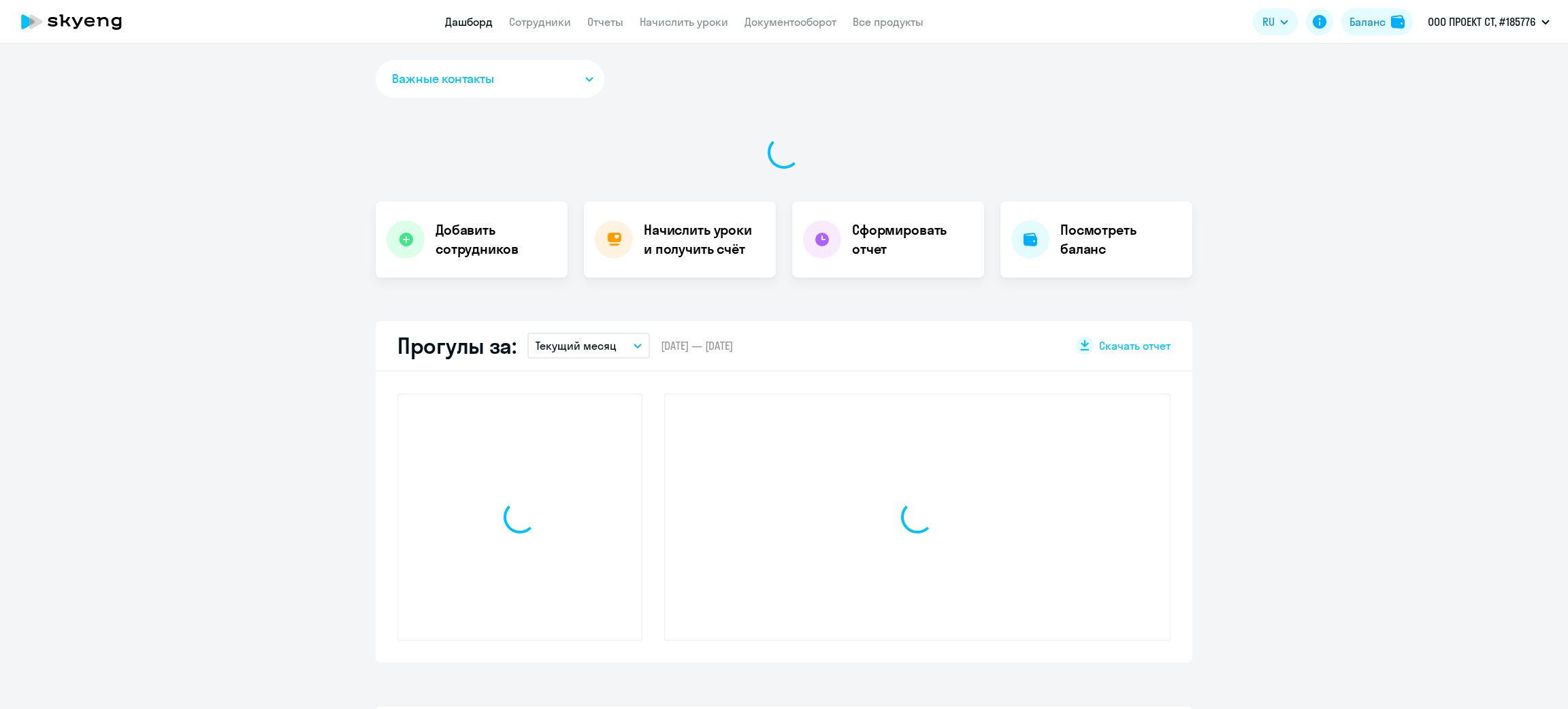
select select "30"
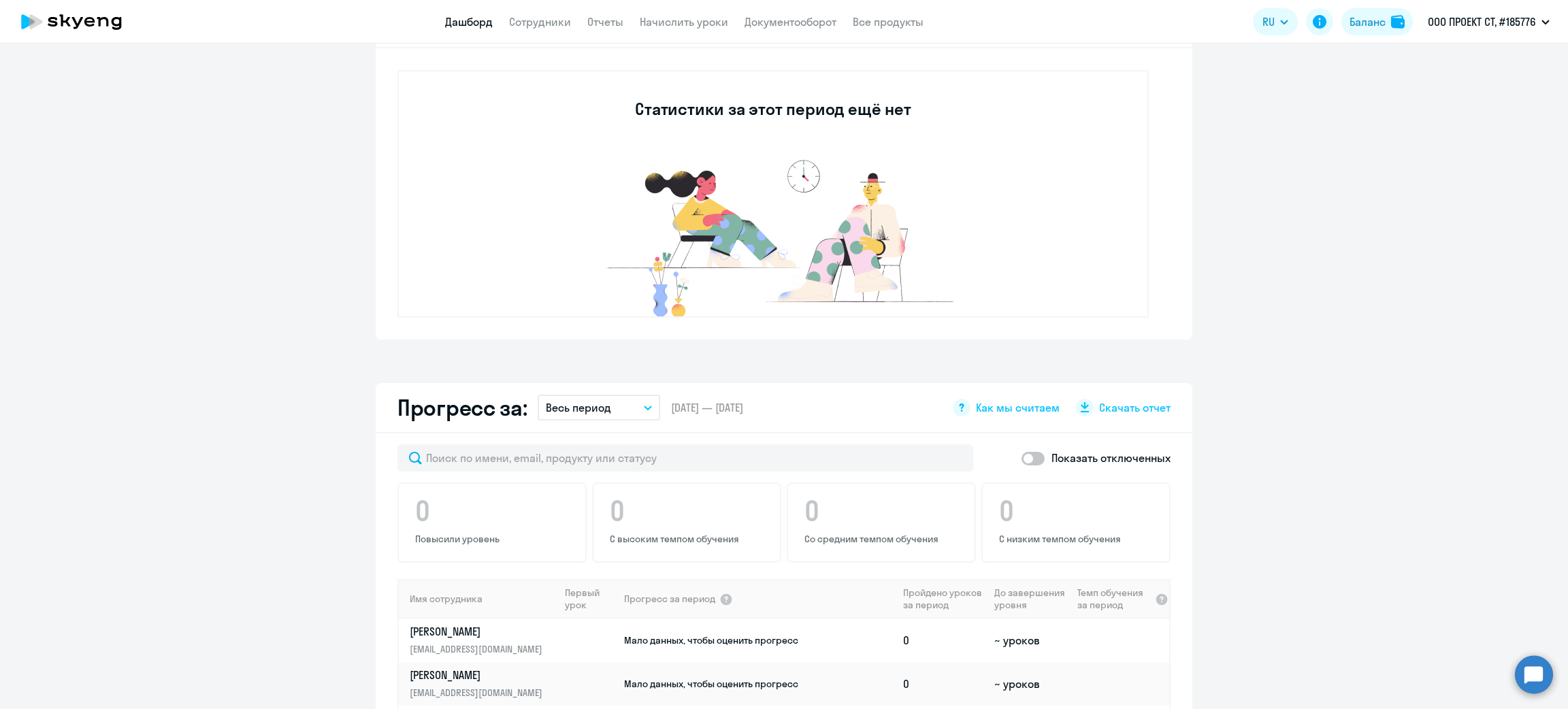
scroll to position [813, 0]
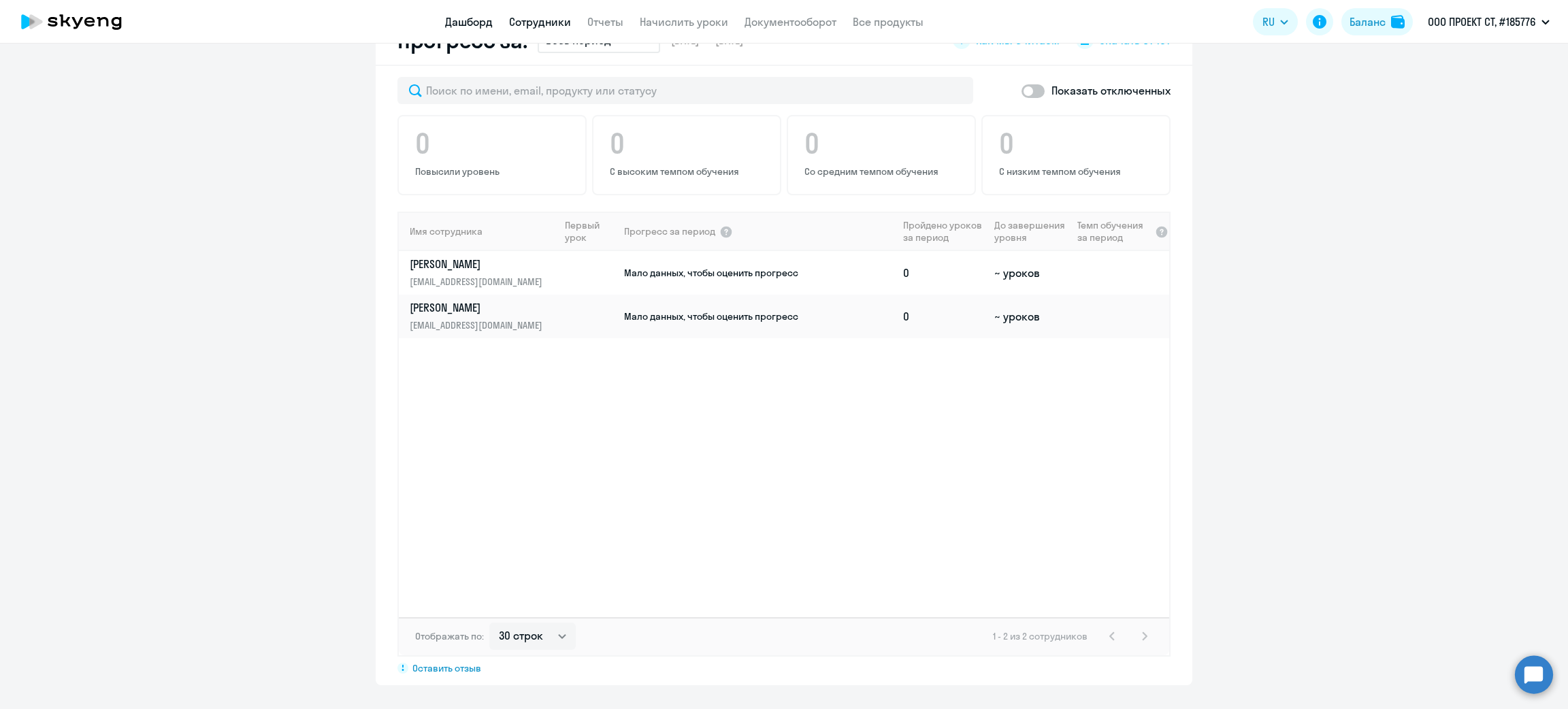
click at [541, 15] on link "Сотрудники" at bounding box center [540, 21] width 62 height 14
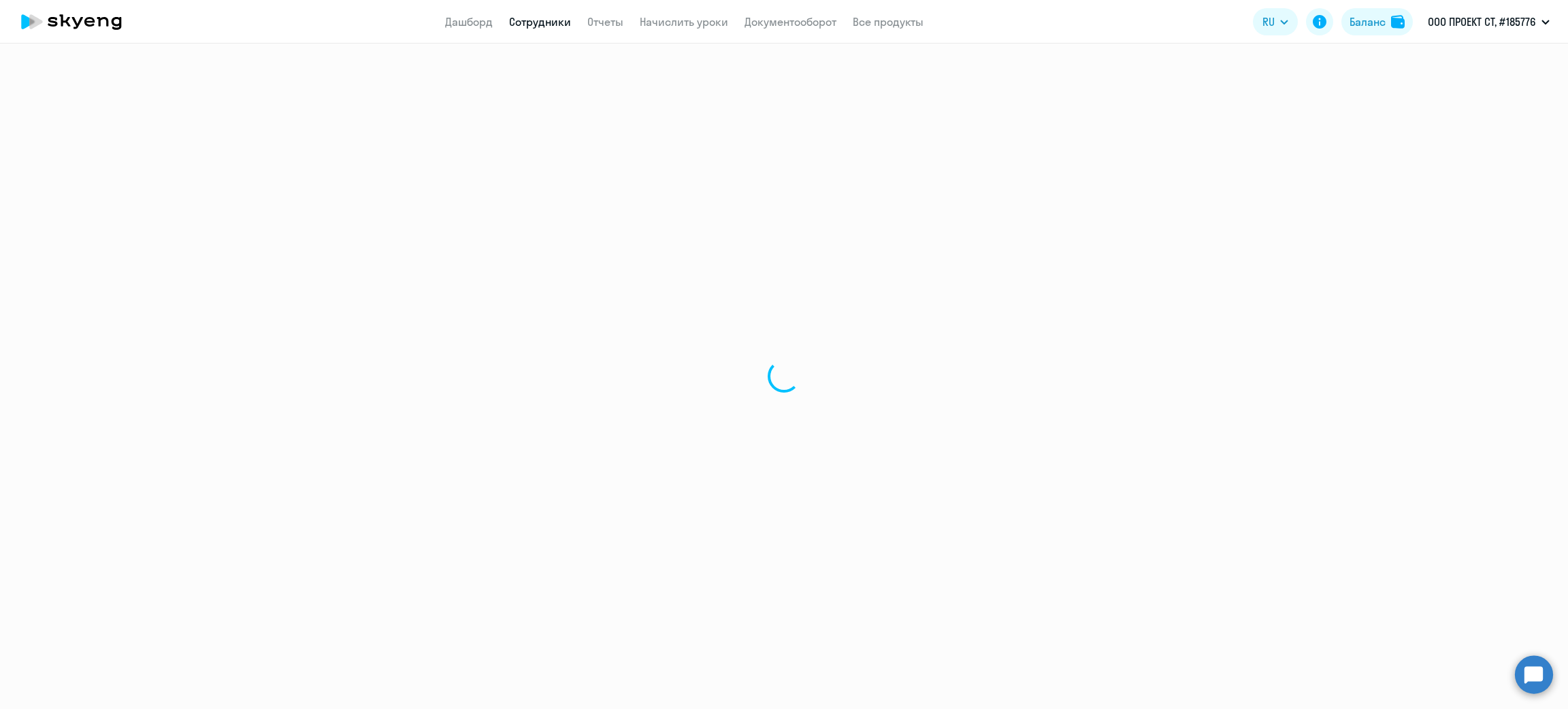
click at [544, 26] on link "Сотрудники" at bounding box center [540, 21] width 62 height 14
click at [471, 20] on link "Дашборд" at bounding box center [469, 21] width 47 height 14
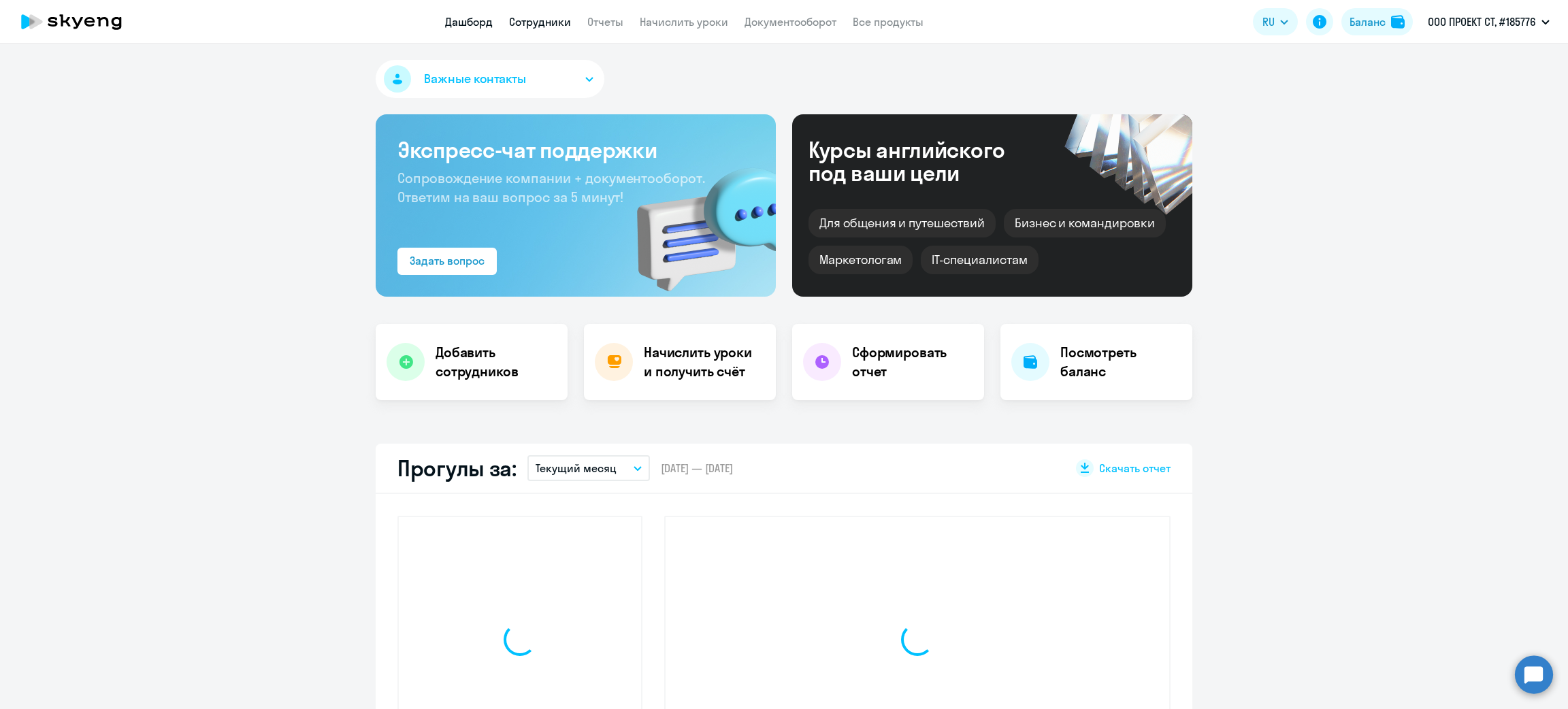
select select "30"
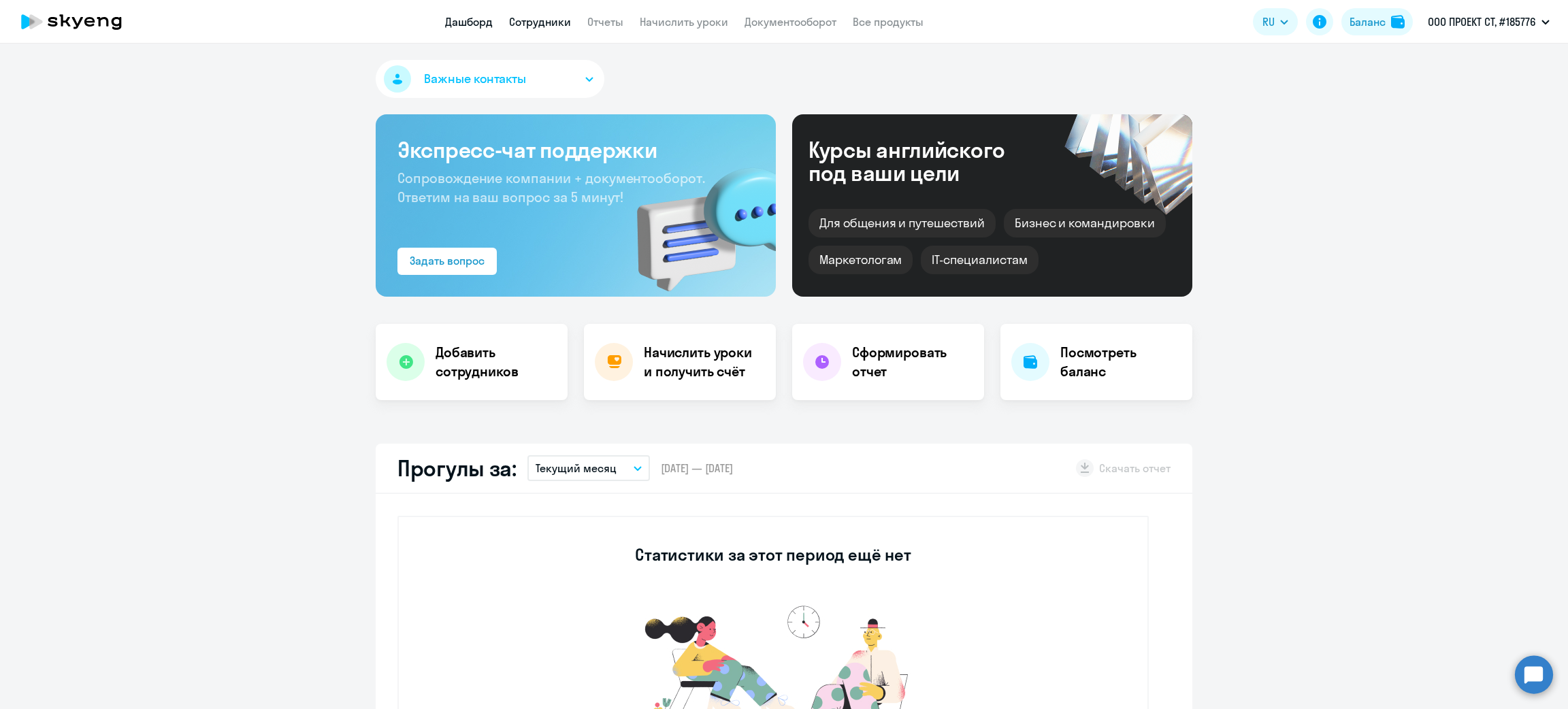
click at [558, 27] on link "Сотрудники" at bounding box center [540, 21] width 62 height 14
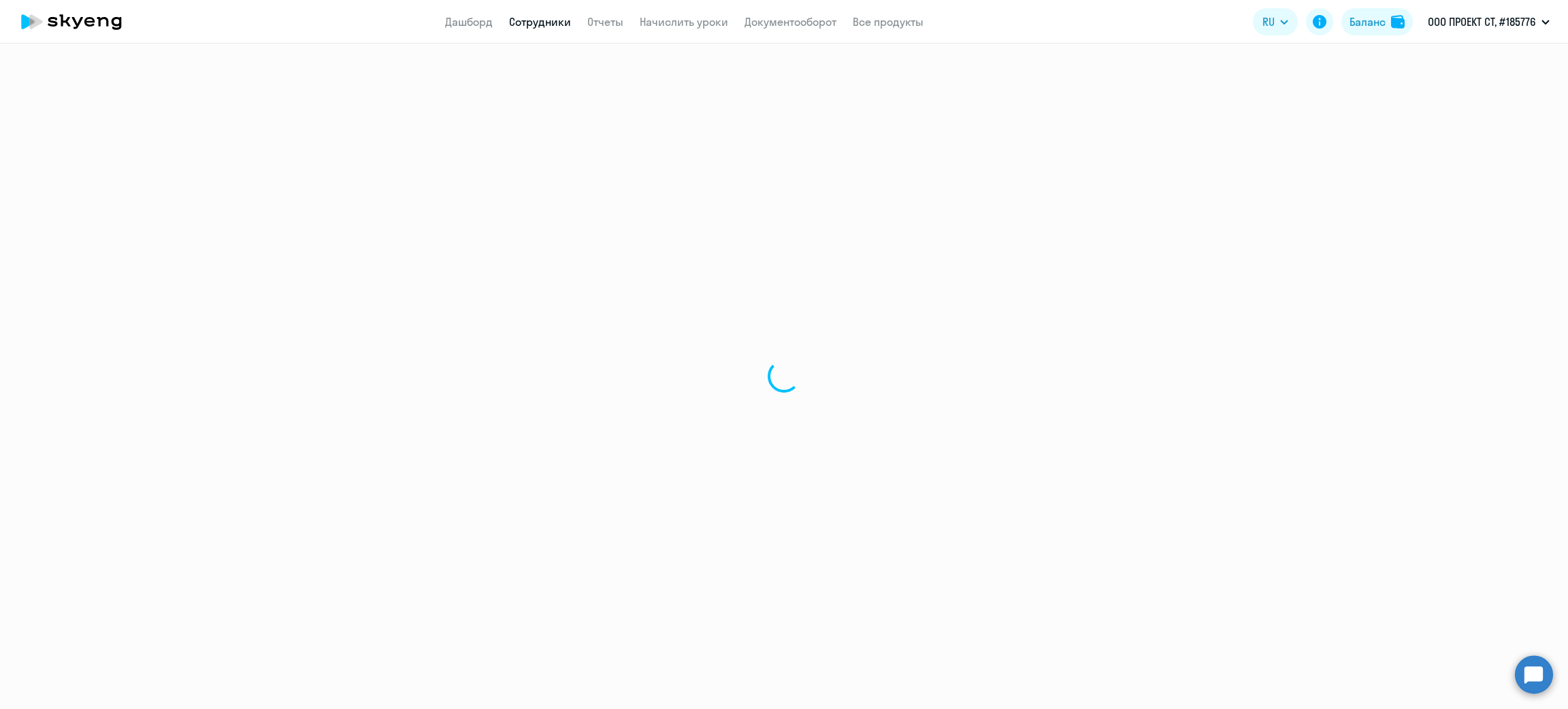
select select "30"
